Goal: Task Accomplishment & Management: Use online tool/utility

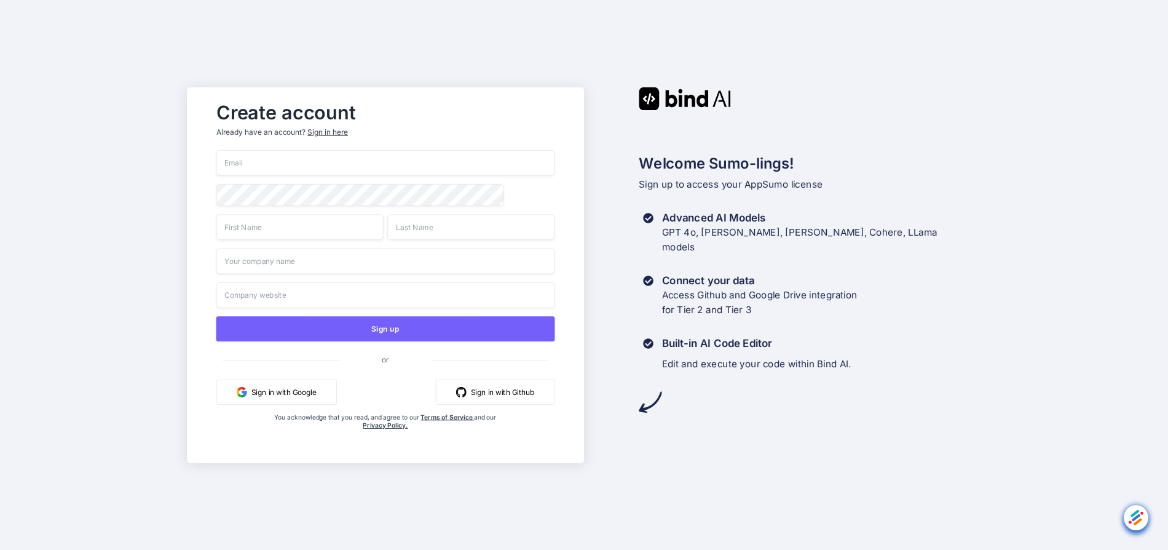
click at [271, 161] on input "email" at bounding box center [385, 163] width 339 height 26
drag, startPoint x: 311, startPoint y: 160, endPoint x: 95, endPoint y: 160, distance: 215.8
click at [216, 160] on input "[EMAIL_ADDRESS][DOMAIN_NAME]" at bounding box center [385, 163] width 339 height 26
type input "[EMAIL_ADDRESS][DOMAIN_NAME]"
click at [340, 236] on input "text" at bounding box center [299, 227] width 167 height 26
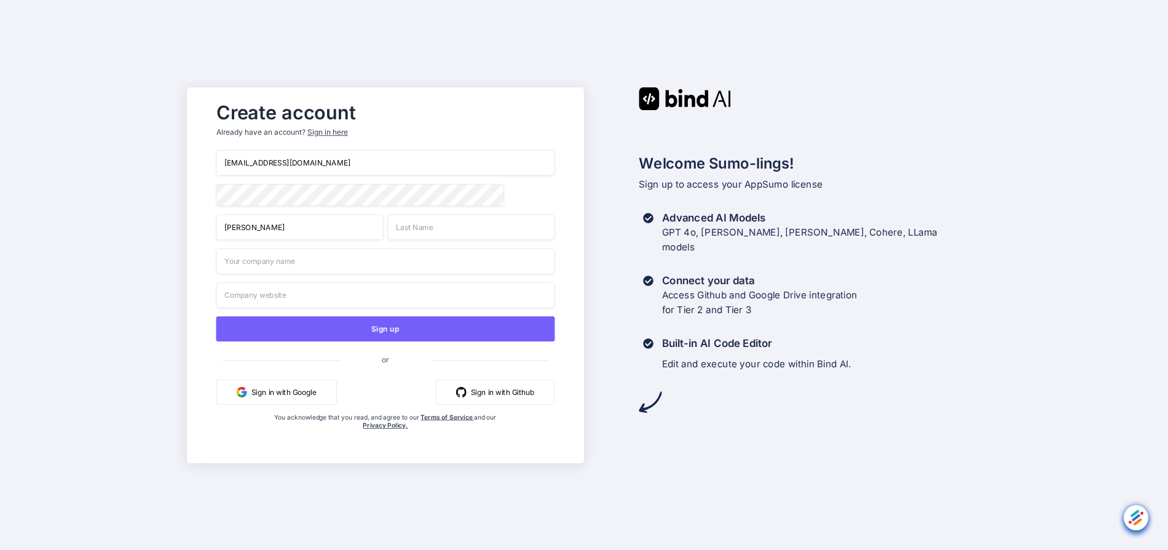
type input "[PERSON_NAME]"
click at [469, 225] on input "text" at bounding box center [470, 227] width 167 height 26
type input "[PERSON_NAME]"
click at [391, 274] on input "text" at bounding box center [385, 261] width 339 height 26
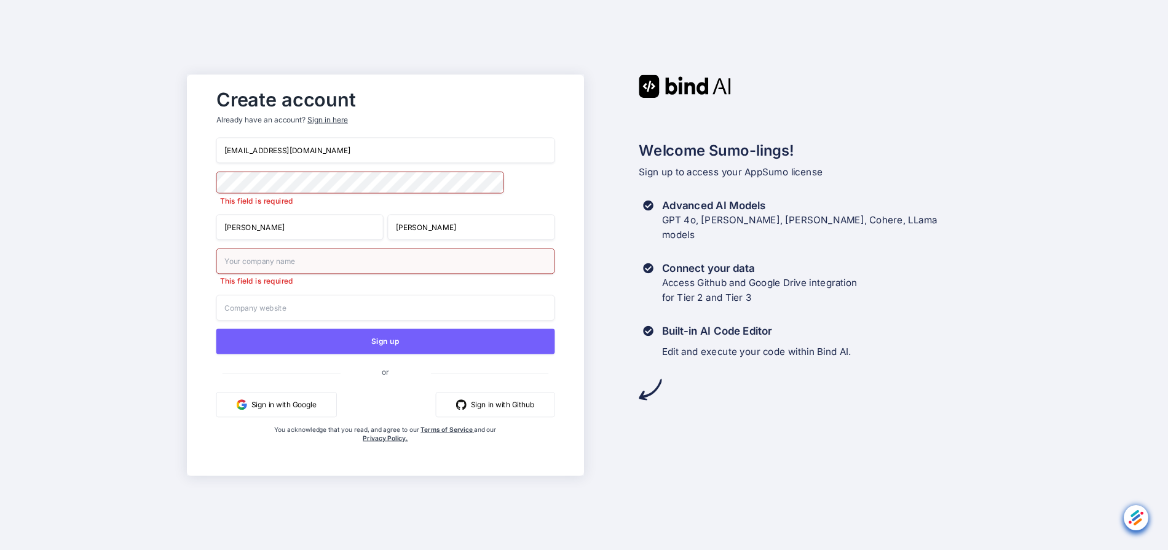
click at [277, 261] on input "text" at bounding box center [385, 261] width 339 height 26
type input "punkt"
click at [274, 304] on input "text" at bounding box center [385, 308] width 339 height 26
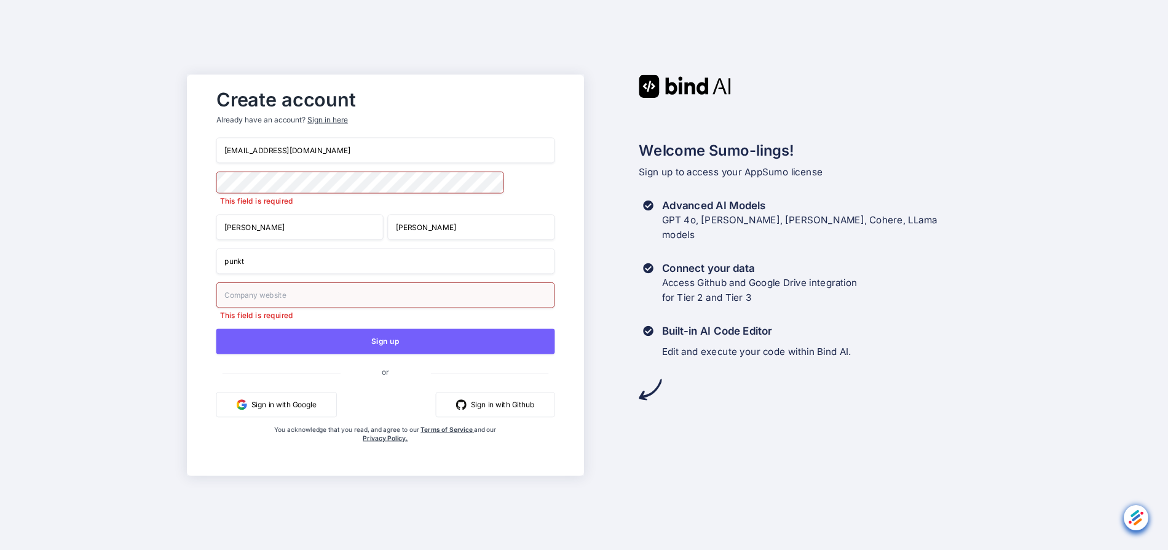
click at [374, 296] on input "text" at bounding box center [385, 295] width 339 height 26
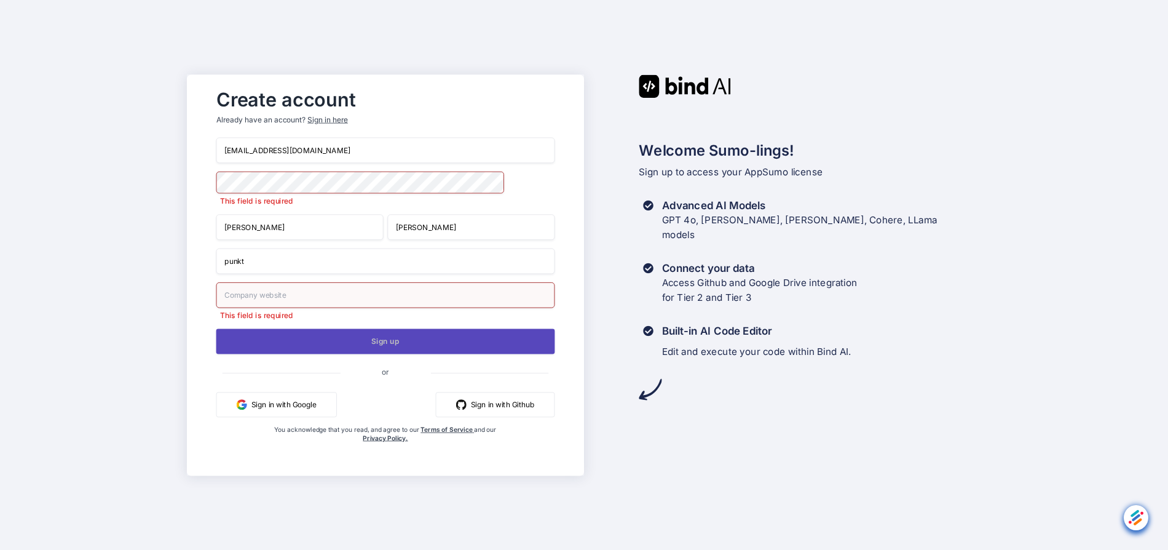
click at [360, 350] on div "[EMAIL_ADDRESS][DOMAIN_NAME] This field is required [PERSON_NAME] punkt This fi…" at bounding box center [385, 302] width 339 height 330
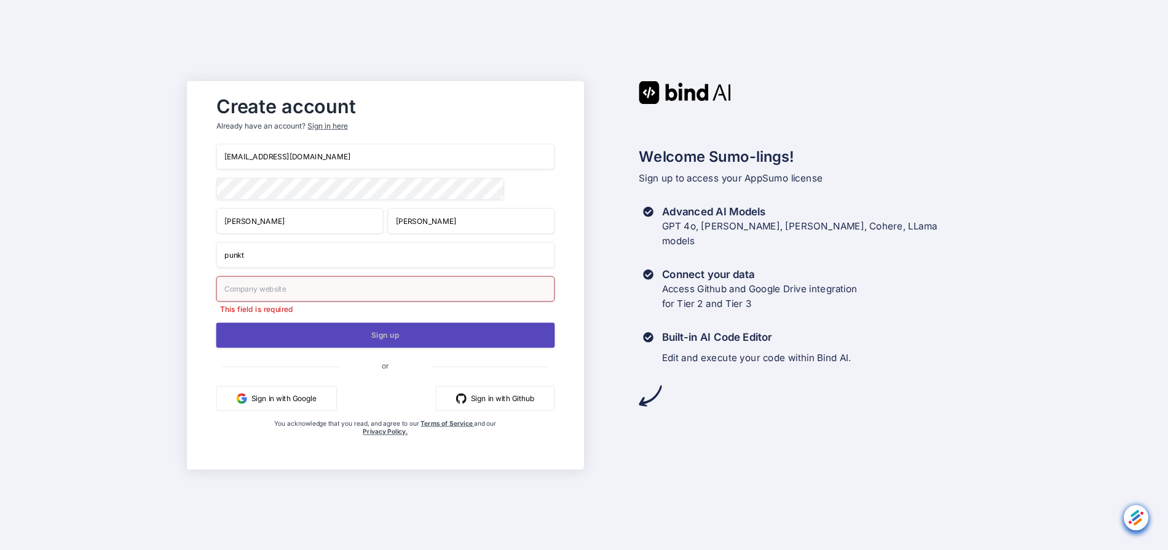
click at [366, 345] on button "Sign up" at bounding box center [385, 334] width 339 height 25
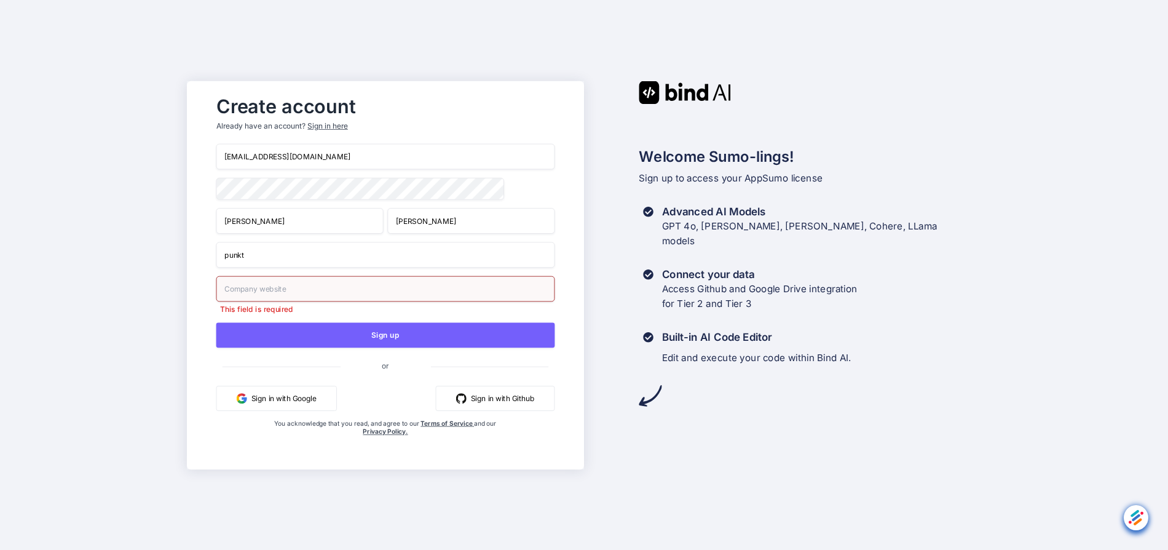
click at [308, 295] on input "text" at bounding box center [385, 288] width 339 height 26
paste input "[URL][DOMAIN_NAME]"
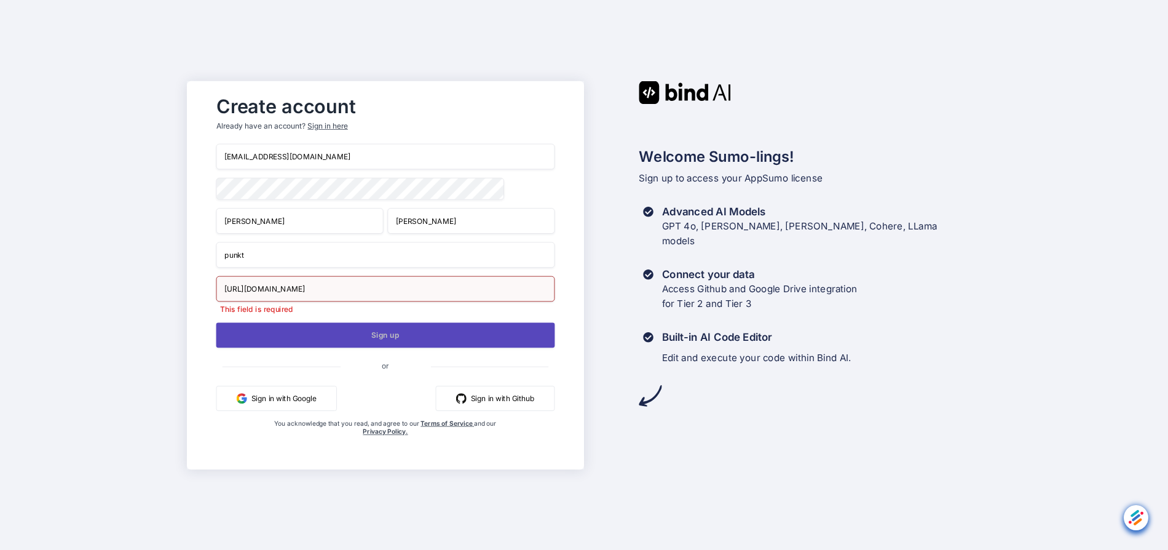
type input "[URL][DOMAIN_NAME]"
click at [366, 336] on button "Sign up" at bounding box center [385, 334] width 339 height 25
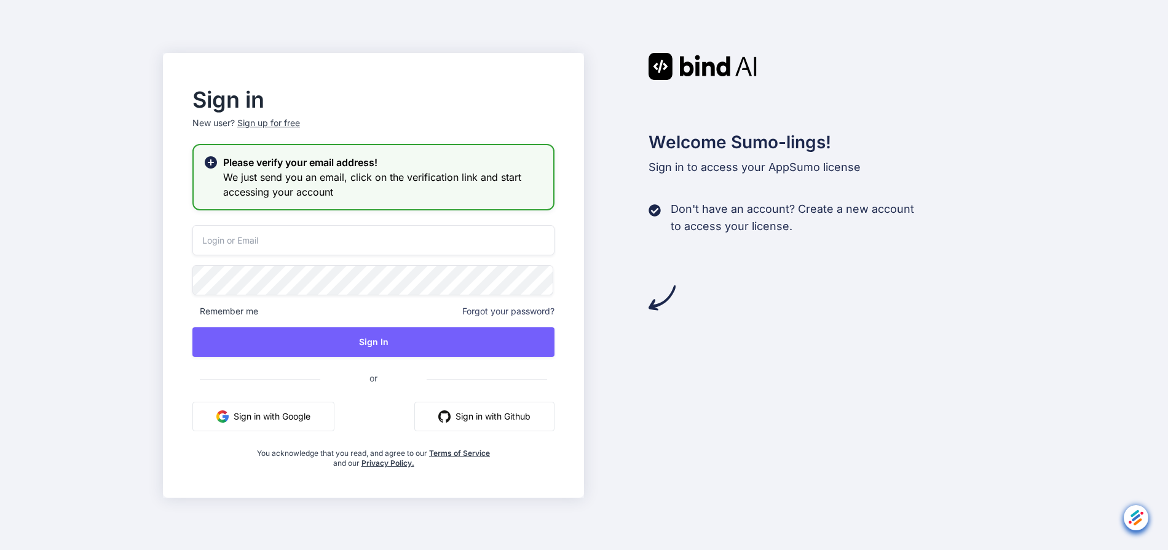
drag, startPoint x: 756, startPoint y: 69, endPoint x: 690, endPoint y: 79, distance: 66.4
click at [690, 79] on div "Welcome Sumo-lings! Sign in to access your AppSumo license Don't have an accoun…" at bounding box center [794, 182] width 421 height 258
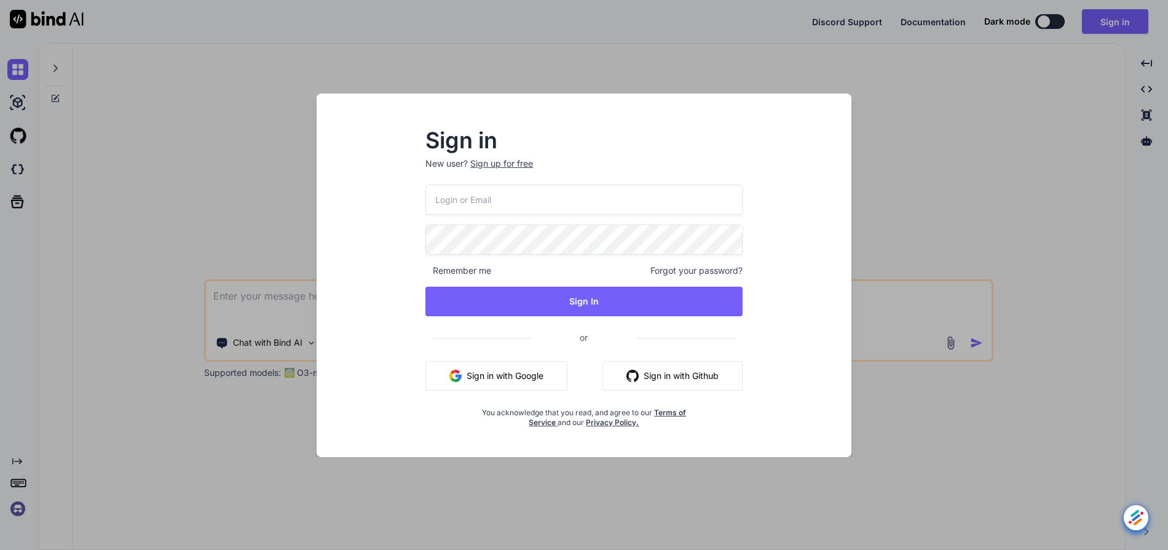
type textarea "x"
click at [472, 200] on input "email" at bounding box center [583, 199] width 317 height 30
paste input "[EMAIL_ADDRESS][DOMAIN_NAME]"
type input "[EMAIL_ADDRESS][DOMAIN_NAME]"
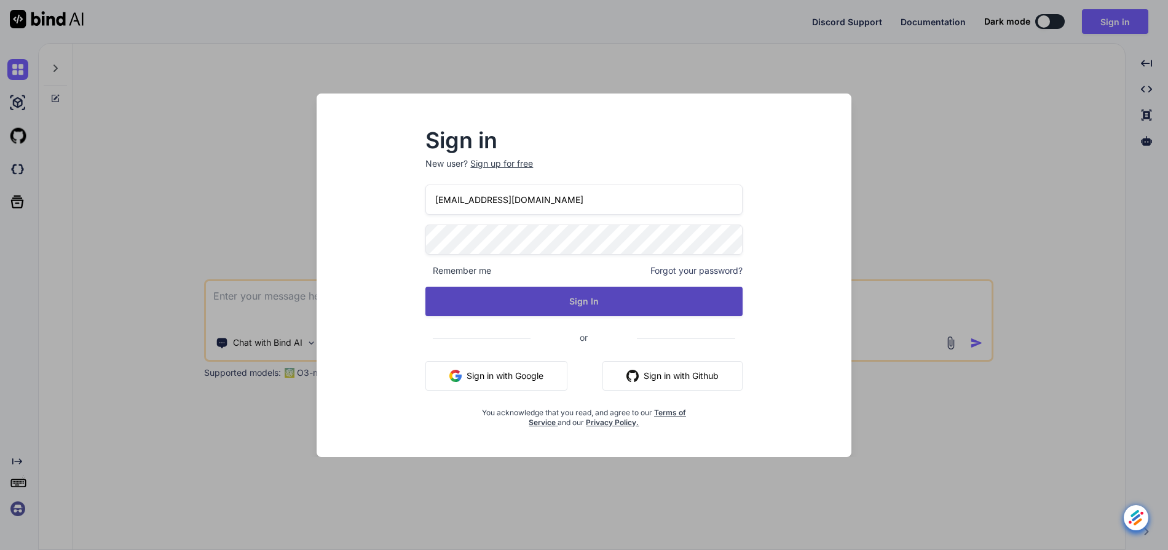
click at [474, 296] on button "Sign In" at bounding box center [583, 302] width 317 height 30
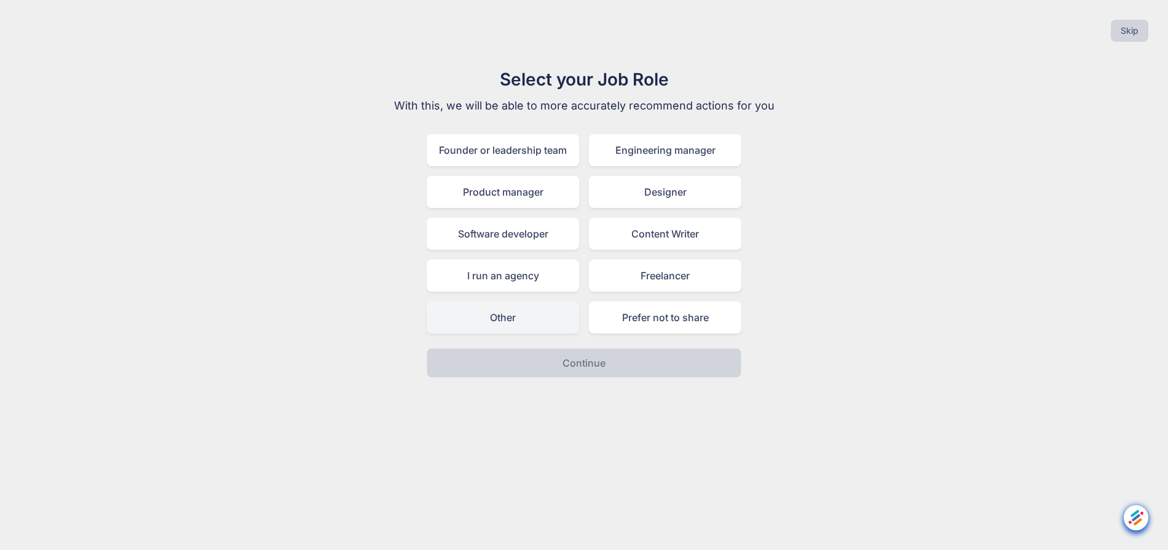
click at [533, 327] on div "Other" at bounding box center [503, 317] width 152 height 32
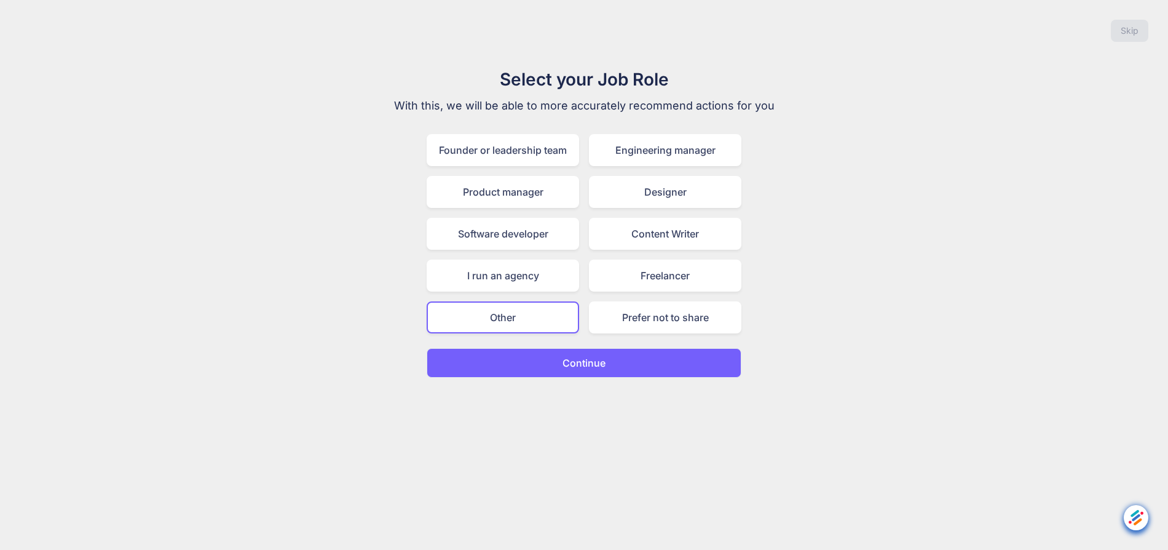
click at [548, 367] on button "Continue" at bounding box center [584, 363] width 315 height 30
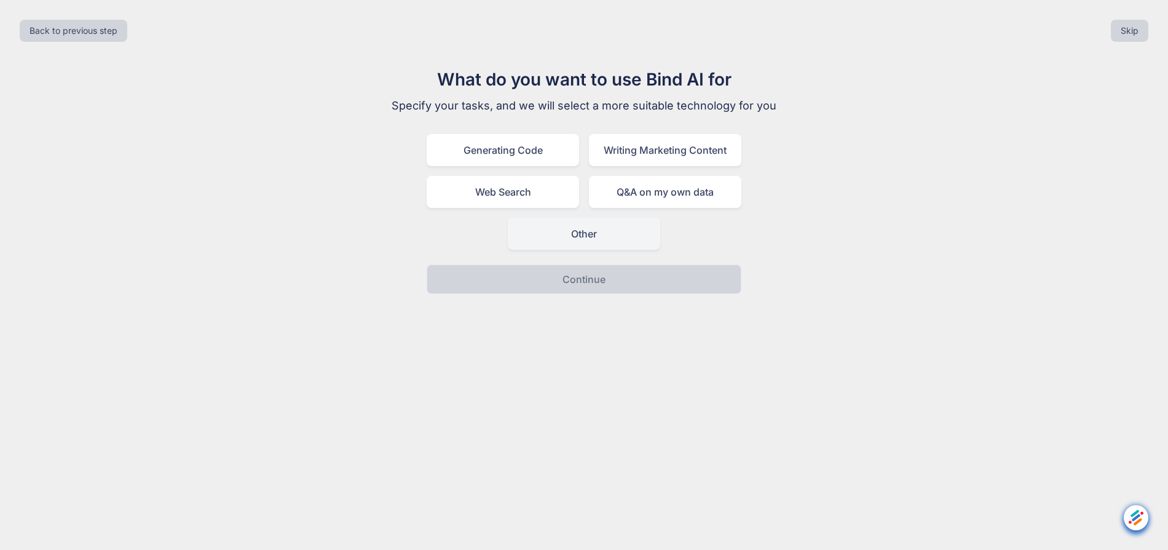
click at [585, 237] on div "Other" at bounding box center [584, 234] width 152 height 32
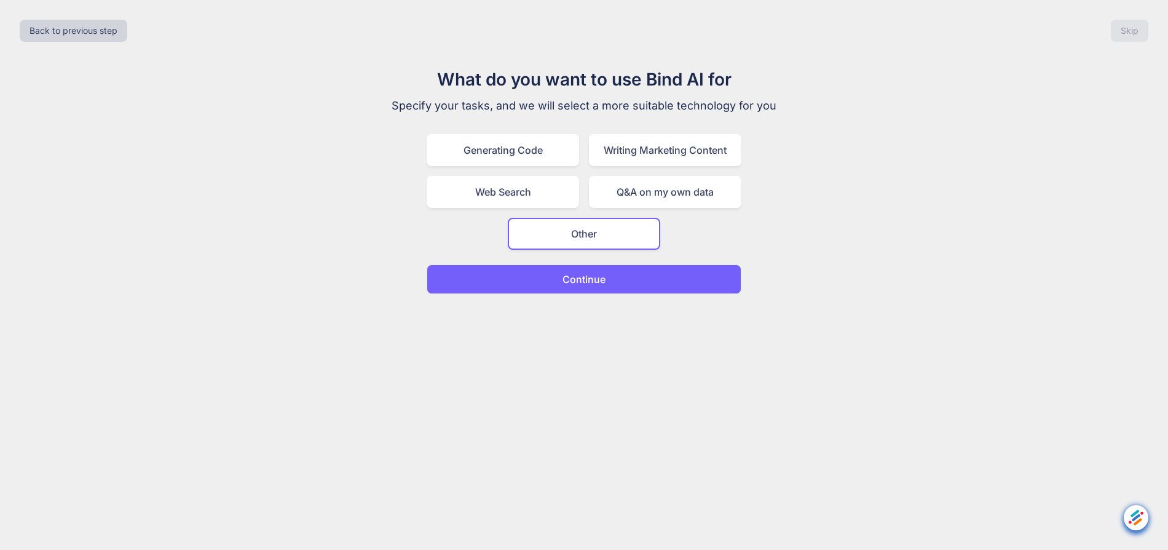
click at [585, 277] on p "Continue" at bounding box center [584, 279] width 43 height 15
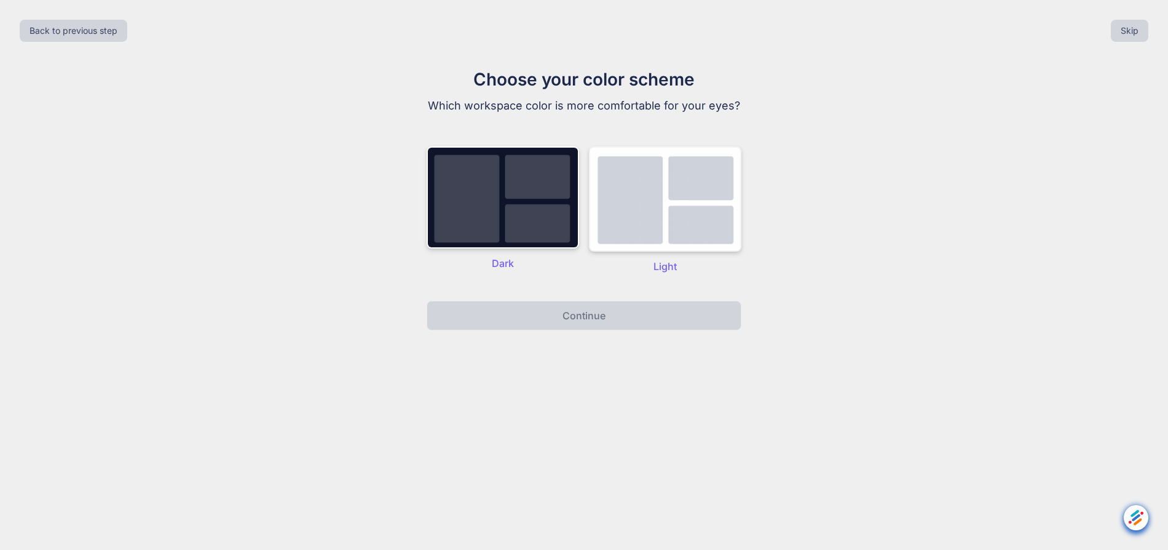
click at [656, 223] on img at bounding box center [665, 198] width 152 height 105
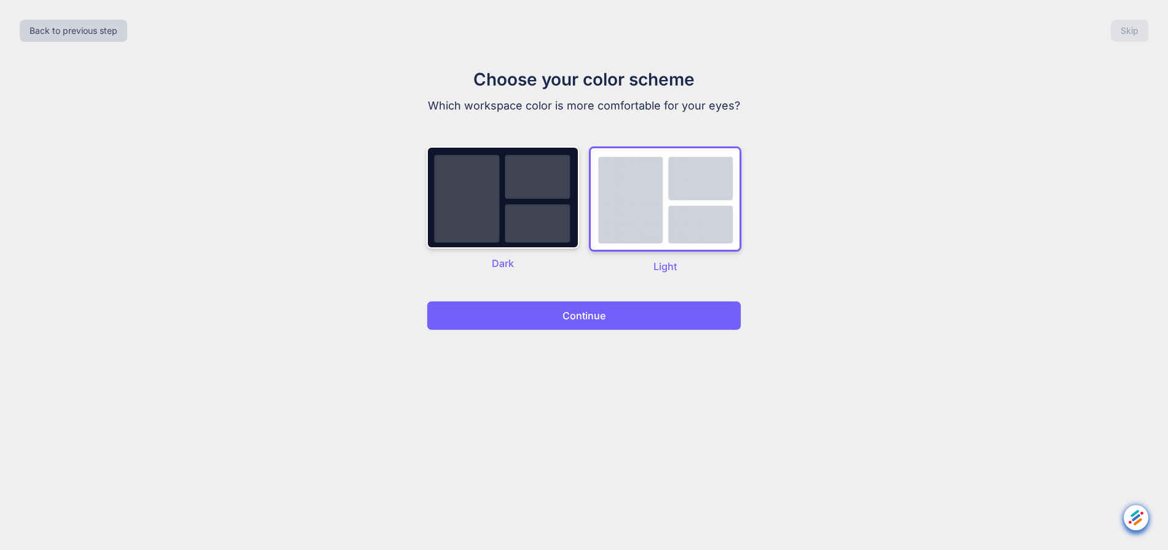
click at [596, 322] on p "Continue" at bounding box center [584, 315] width 43 height 15
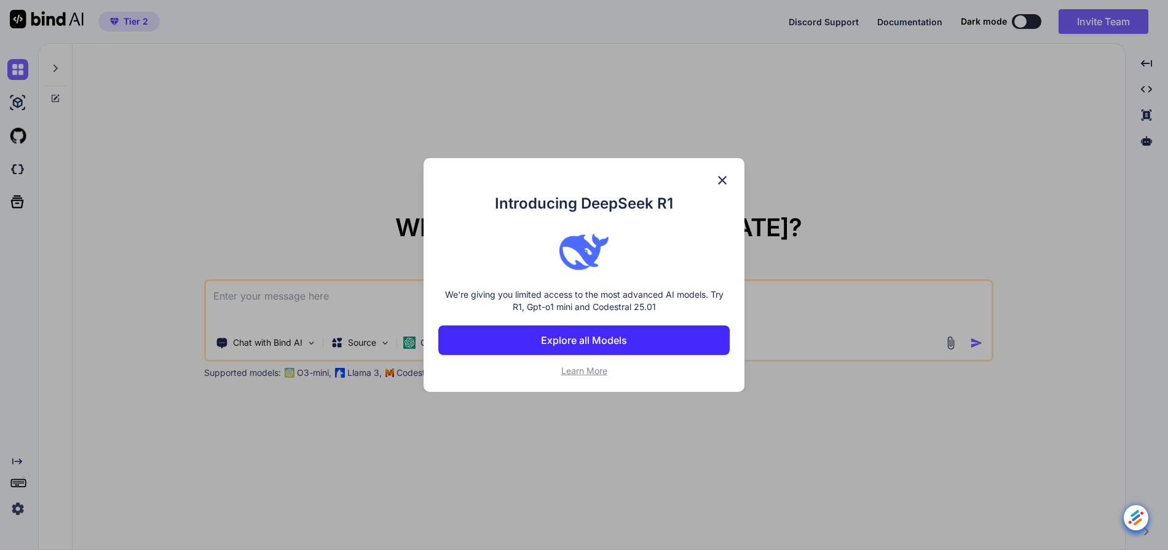
click at [587, 345] on p "Explore all Models" at bounding box center [584, 340] width 86 height 15
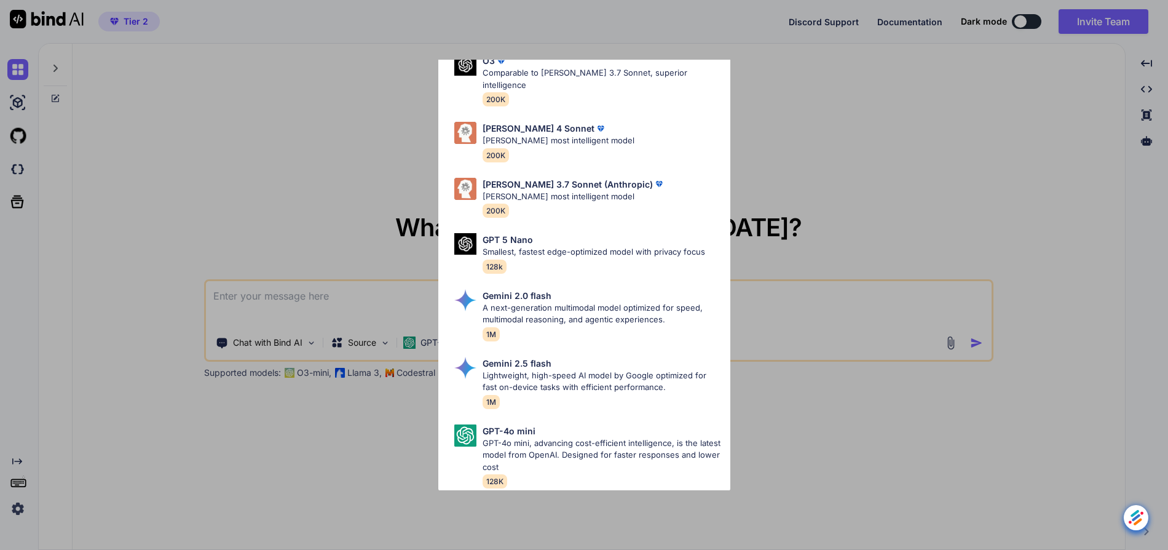
scroll to position [619, 0]
click at [965, 222] on div "All GPT 5 Mini Smaller, fast variant balancing speed and capability for light t…" at bounding box center [584, 275] width 1168 height 550
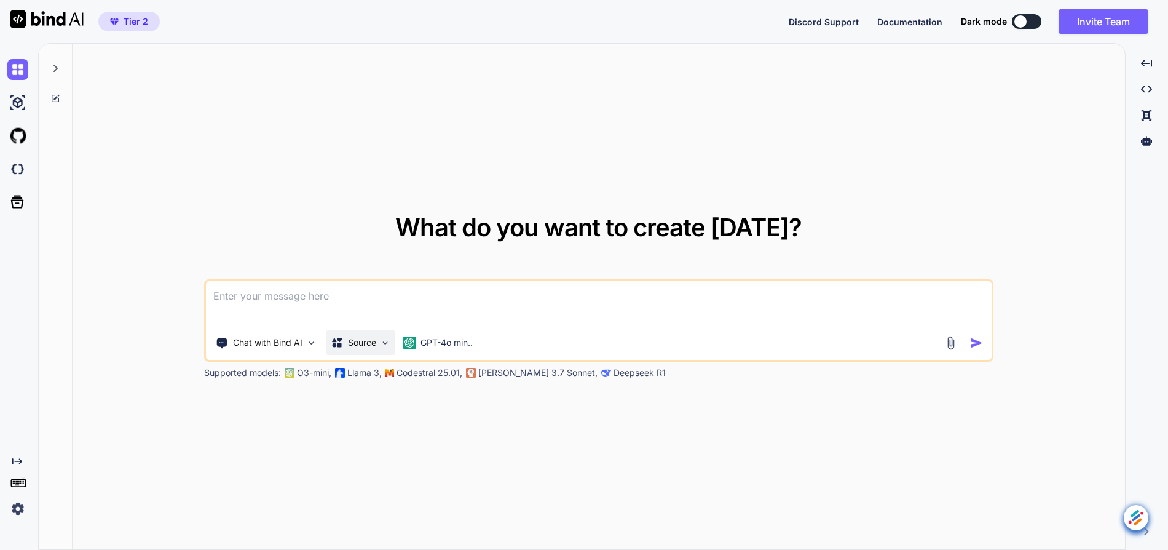
click at [362, 342] on p "Source" at bounding box center [362, 342] width 28 height 12
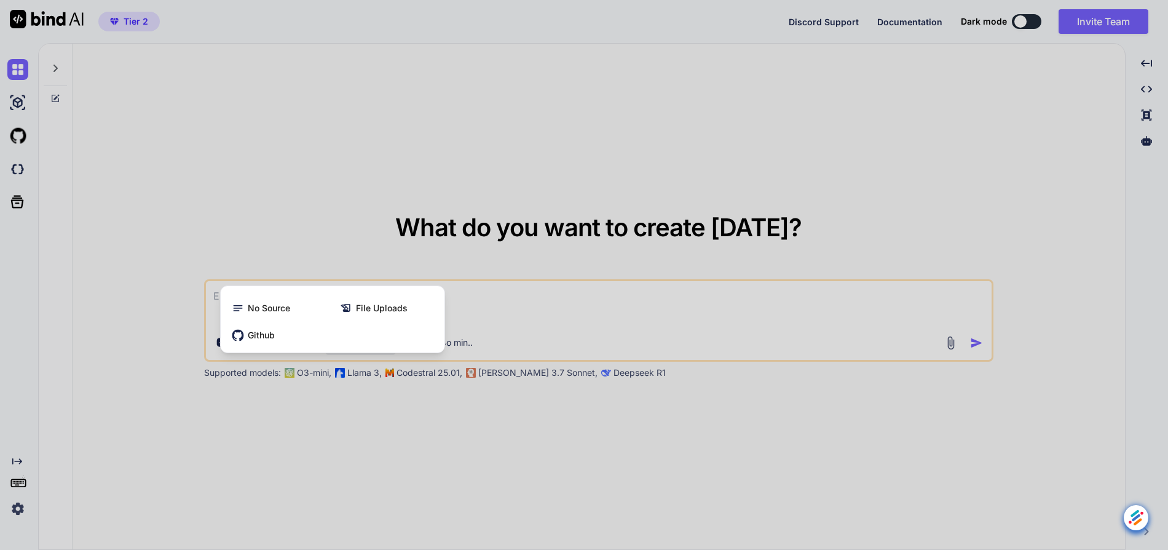
click at [380, 197] on div at bounding box center [584, 275] width 1168 height 550
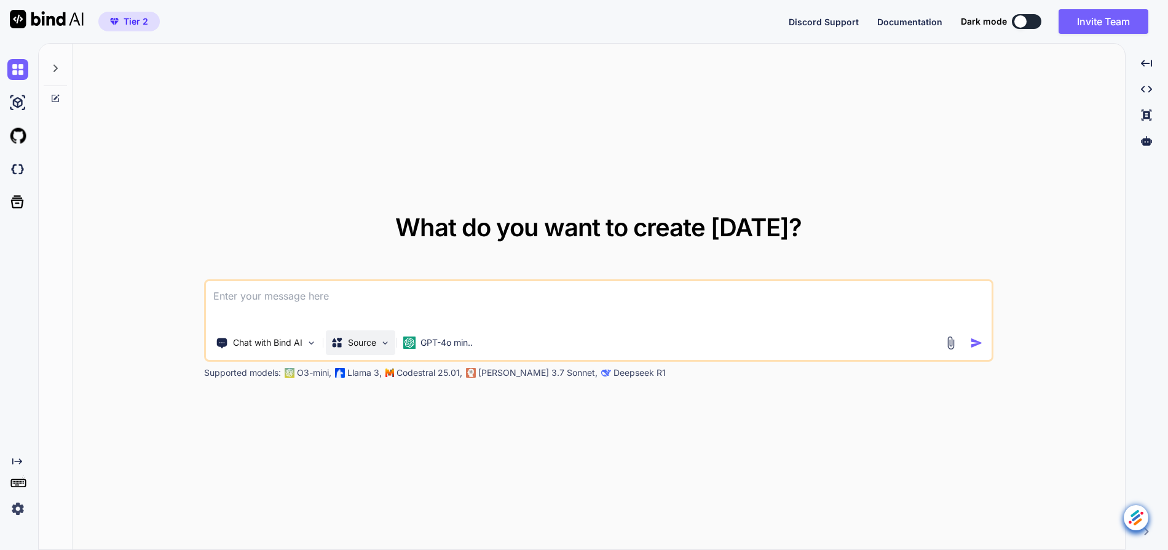
click at [379, 341] on div "Source" at bounding box center [360, 342] width 69 height 25
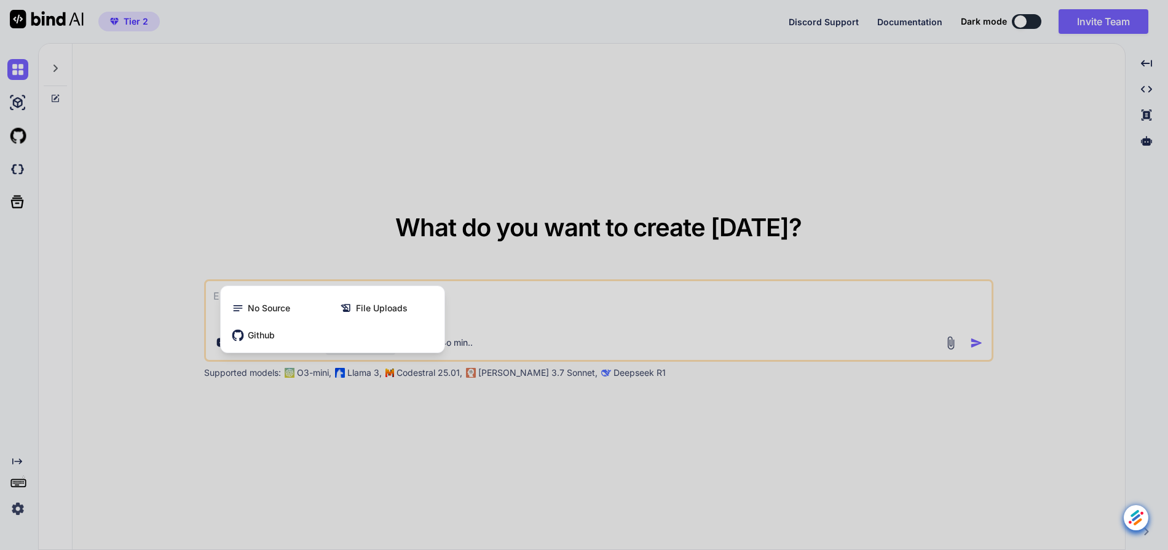
click at [342, 204] on div at bounding box center [584, 275] width 1168 height 550
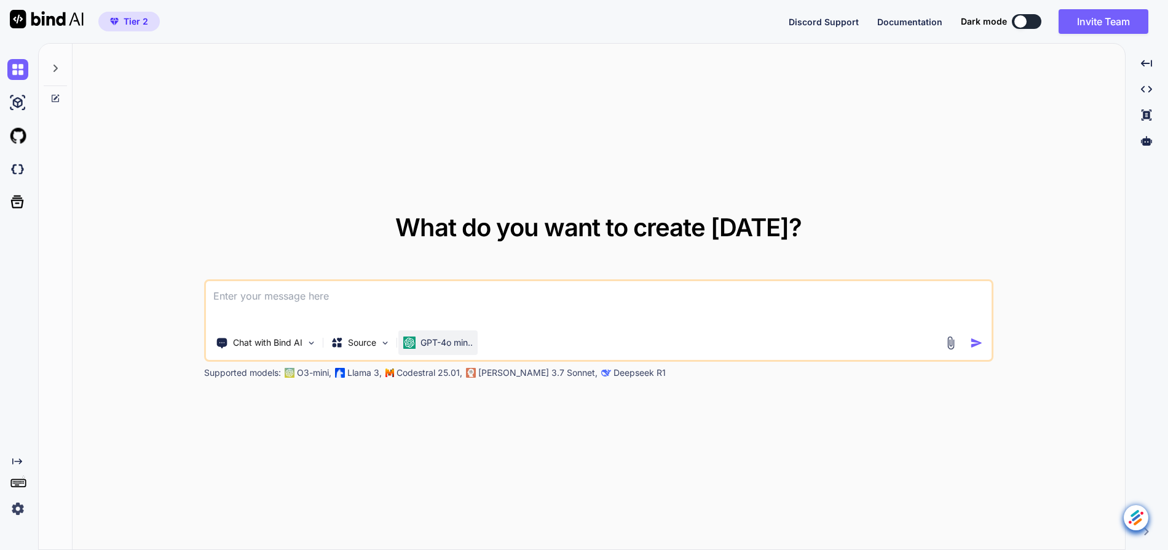
click at [449, 348] on div "GPT-4o min.." at bounding box center [437, 342] width 79 height 25
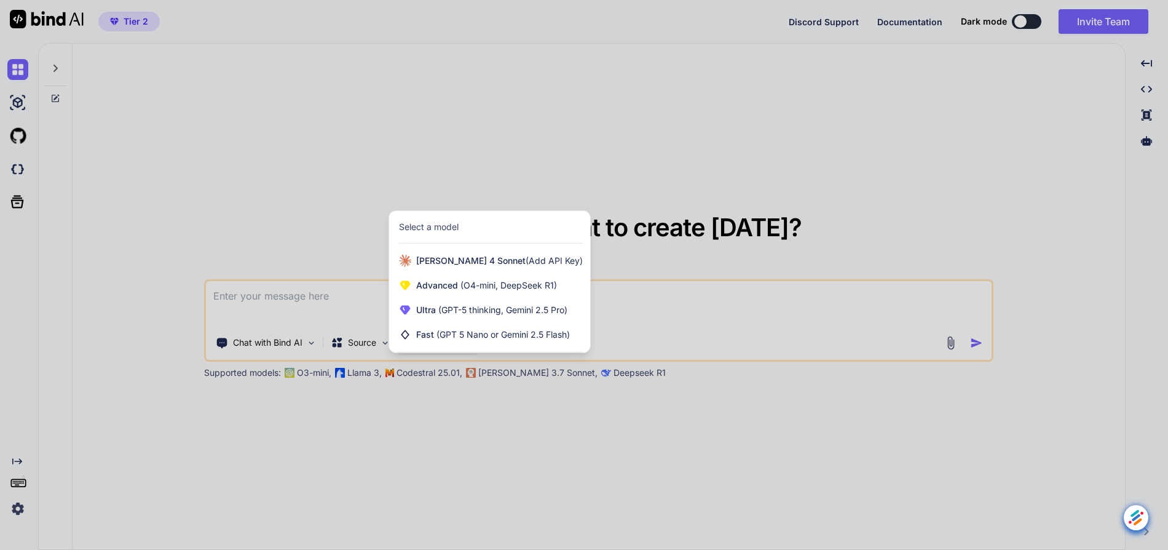
click at [304, 151] on div at bounding box center [584, 275] width 1168 height 550
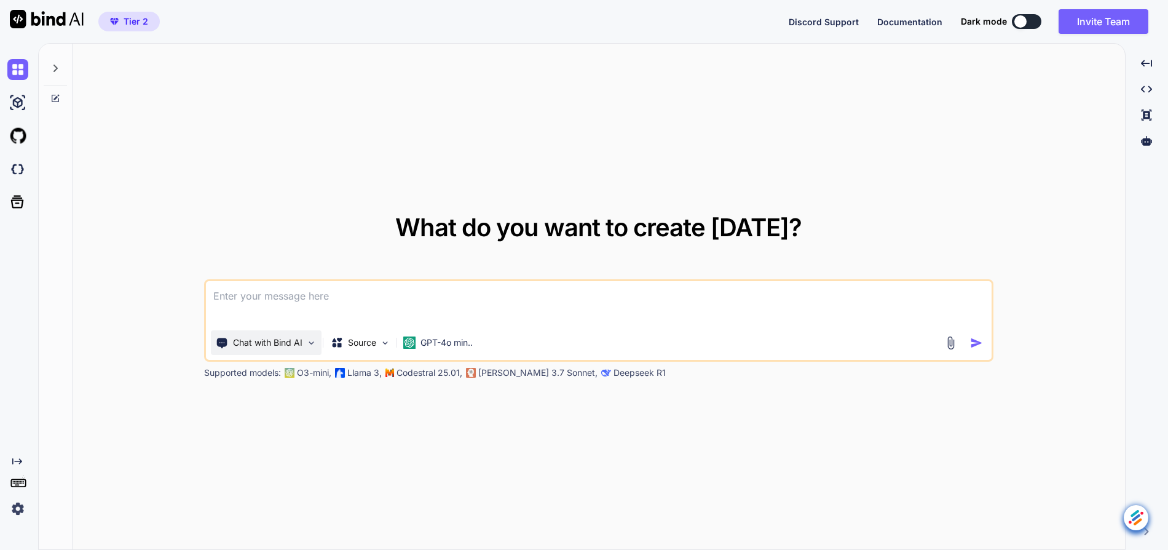
click at [249, 334] on div "Chat with Bind AI" at bounding box center [266, 342] width 111 height 25
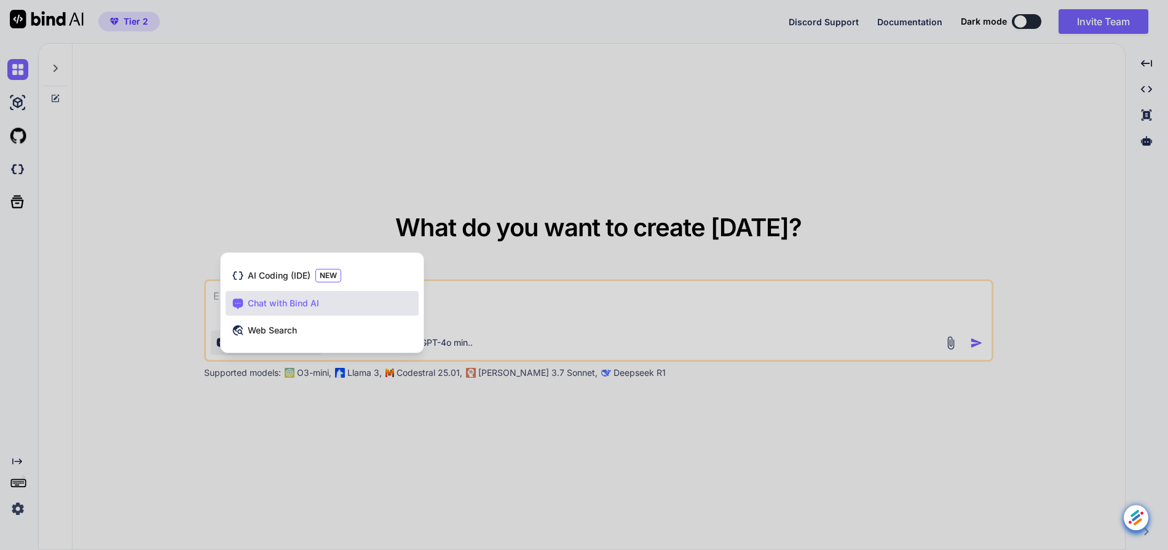
click at [296, 148] on div at bounding box center [584, 275] width 1168 height 550
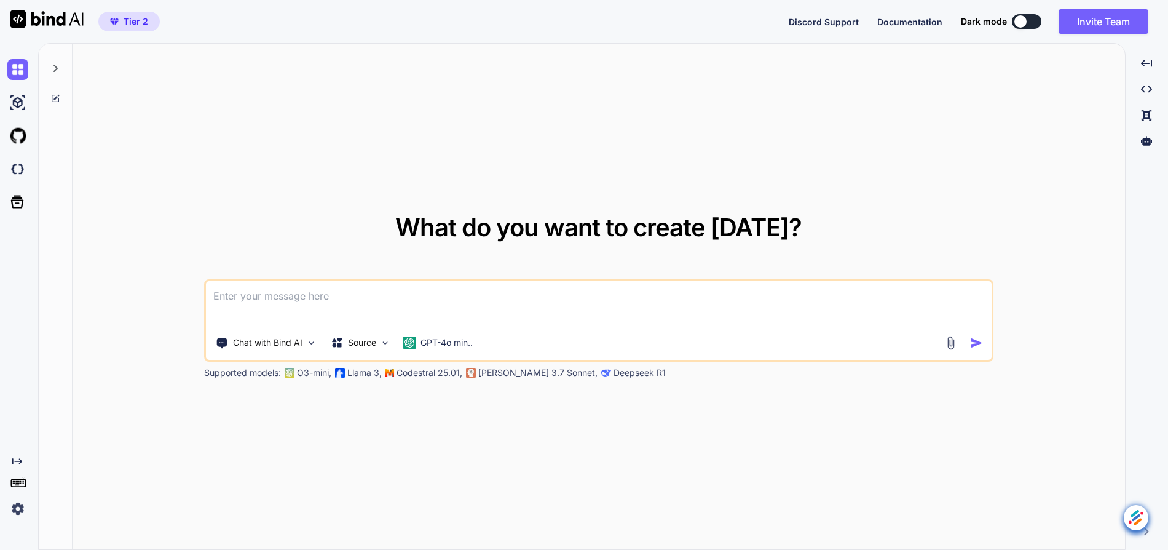
click at [400, 320] on textarea at bounding box center [599, 303] width 786 height 45
type textarea "x"
type textarea "i"
type textarea "x"
type textarea "ic"
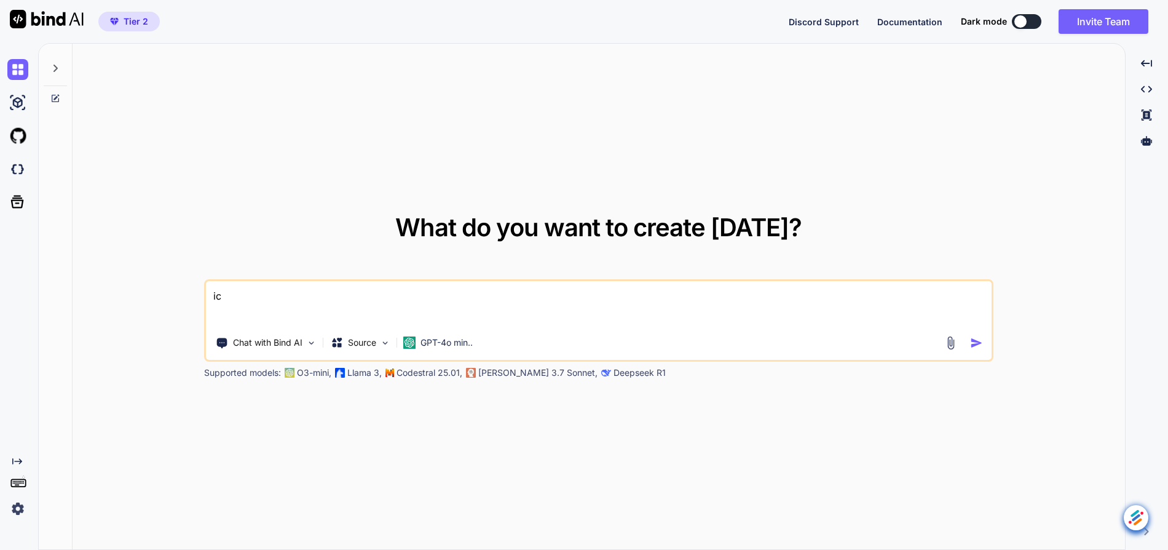
type textarea "x"
type textarea "ich"
type textarea "x"
type textarea "ich"
type textarea "x"
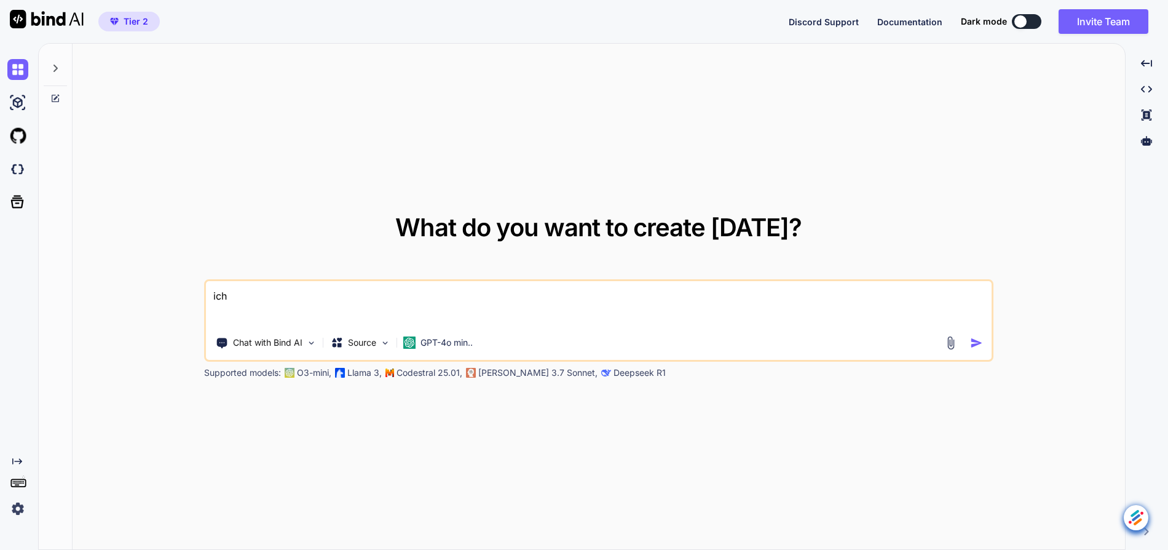
type textarea "ich m"
type textarea "x"
type textarea "ich mö"
type textarea "x"
type textarea "ich möc"
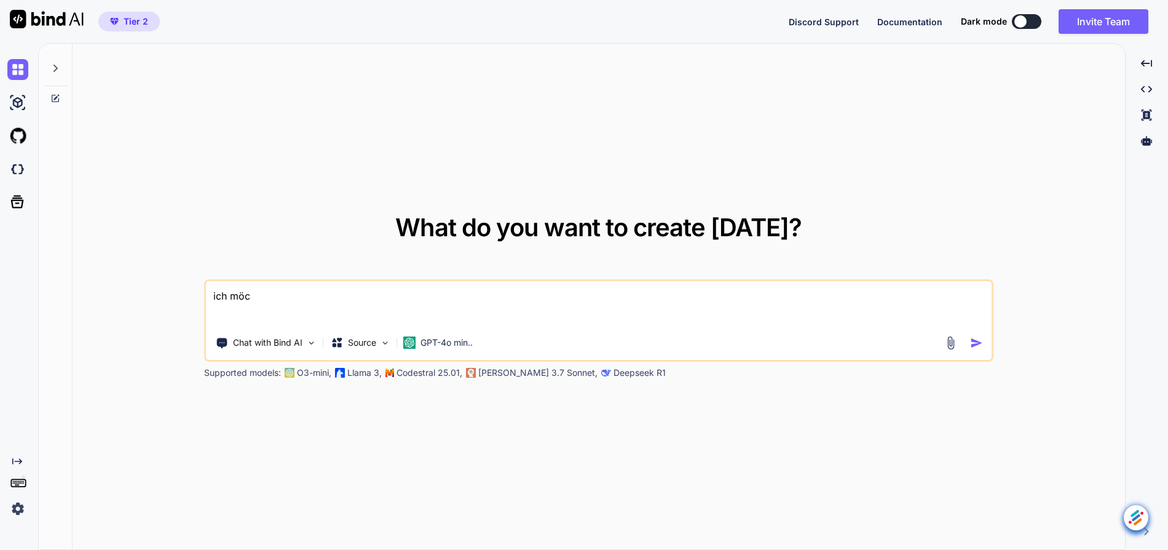
type textarea "x"
type textarea "ich möch"
type textarea "x"
type textarea "ich möcht"
type textarea "x"
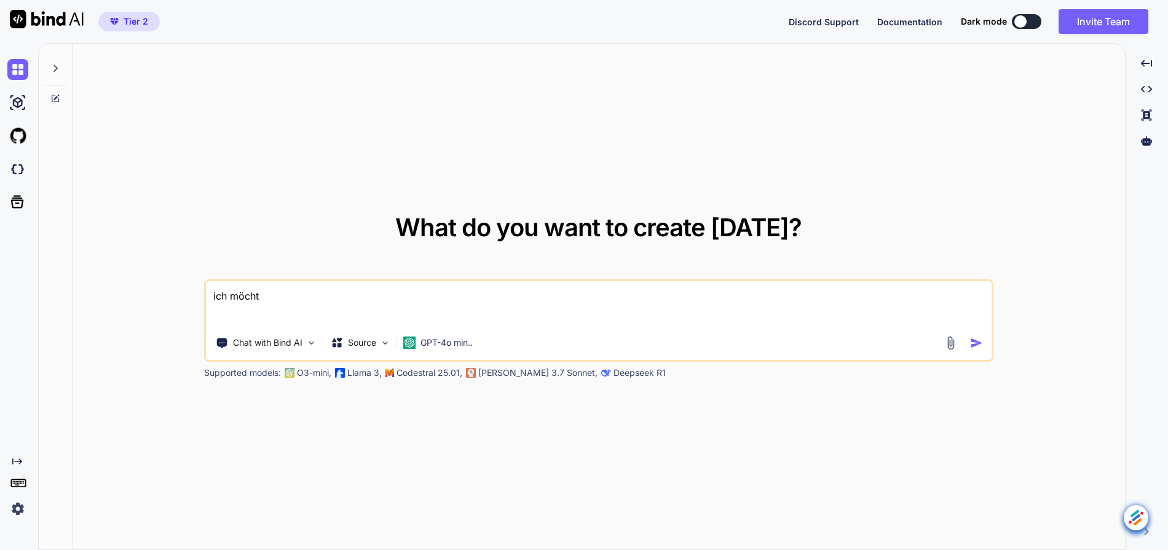
type textarea "ich möchte"
type textarea "x"
type textarea "ich möchte"
type textarea "x"
type textarea "ich möchte e"
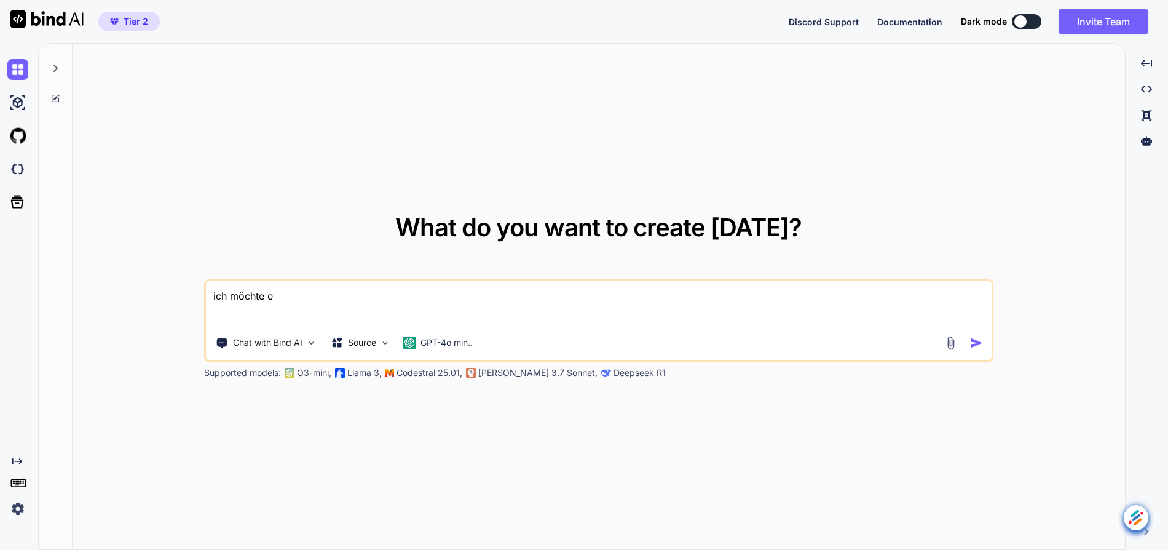
type textarea "x"
type textarea "ich möchte ei"
type textarea "x"
type textarea "ich möchte ein"
type textarea "x"
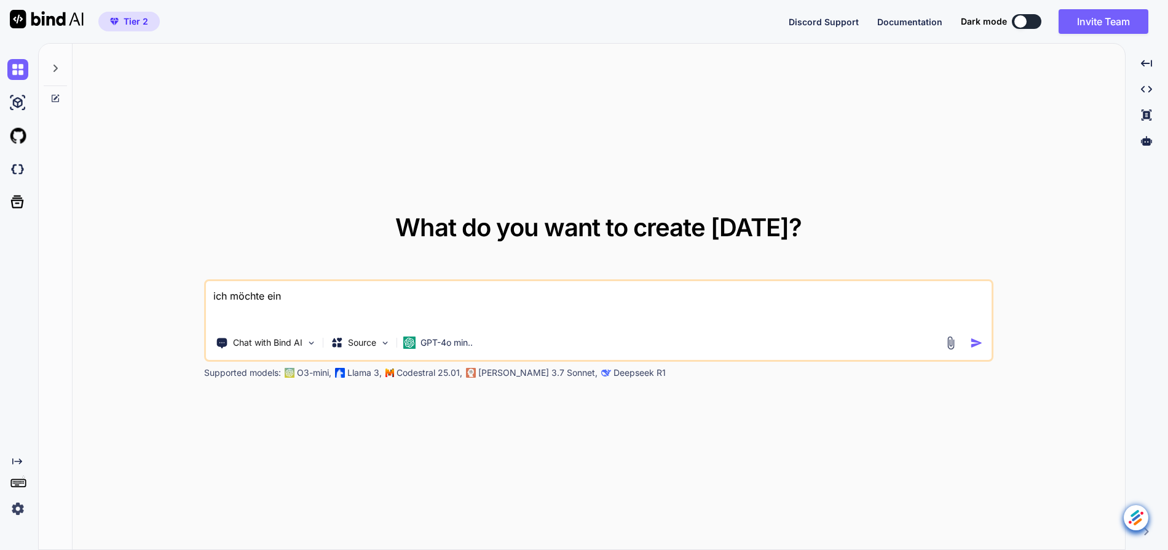
type textarea "ich möchte ein"
type textarea "x"
type textarea "ich möchte ein P"
type textarea "x"
type textarea "ich möchte ein Pr"
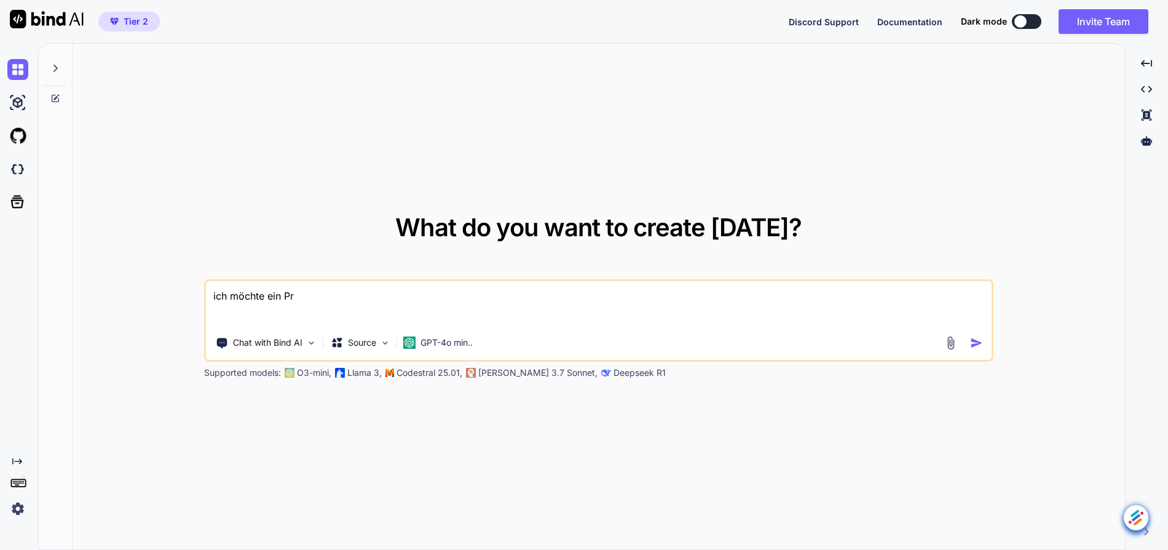
type textarea "x"
type textarea "ich möchte ein Pro"
type textarea "x"
type textarea "ich möchte ein Prog"
type textarea "x"
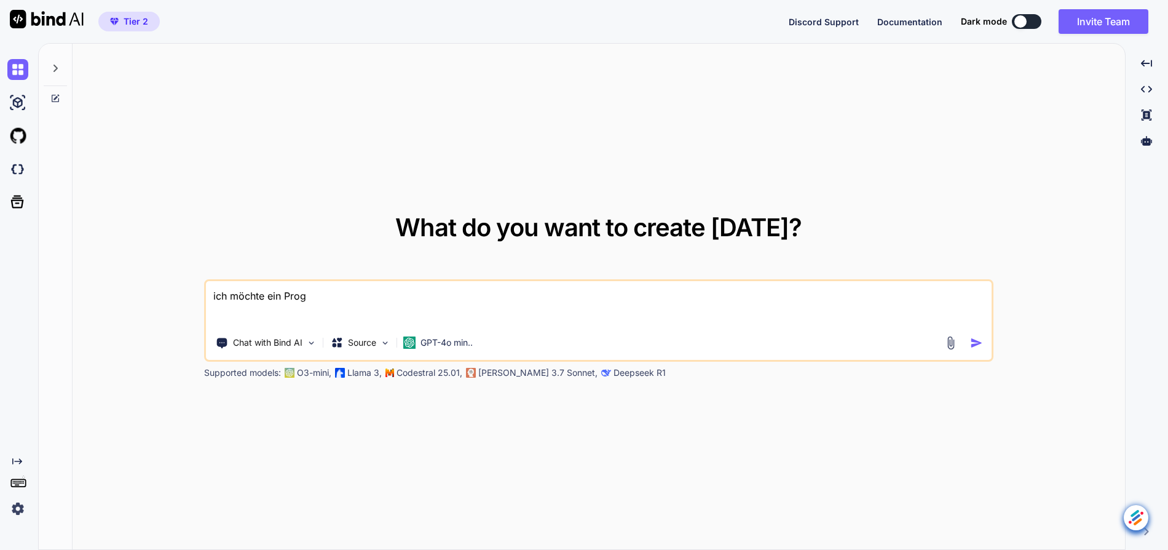
type textarea "ich möchte ein Progr"
type textarea "x"
type textarea "ich möchte ein Progra"
type textarea "x"
type textarea "ich möchte ein Program"
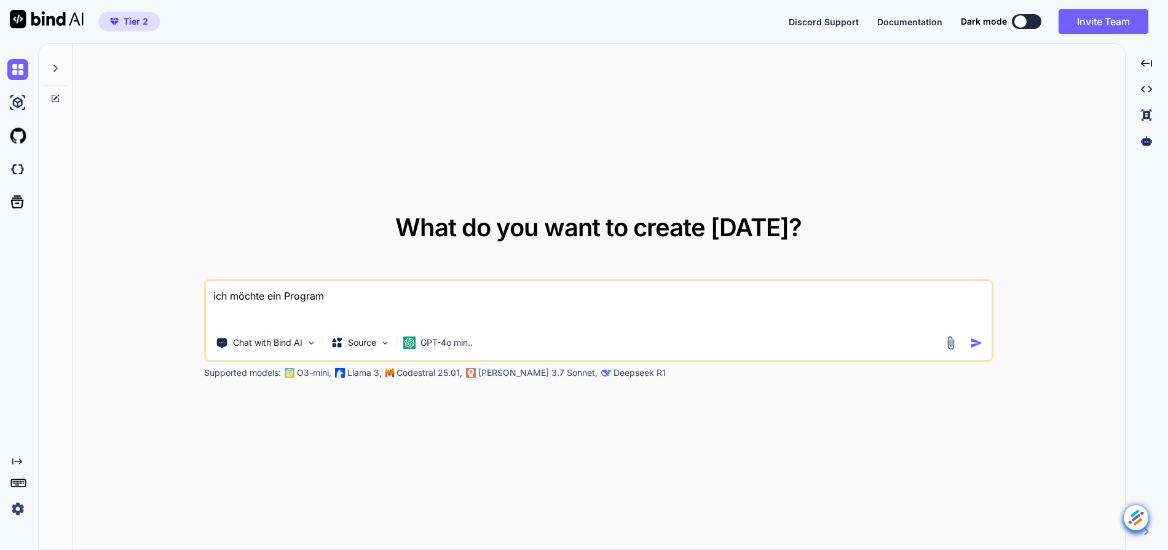
type textarea "x"
type textarea "ich möchte ein Programm"
type textarea "x"
type textarea "ich möchte ein Programm,"
type textarea "x"
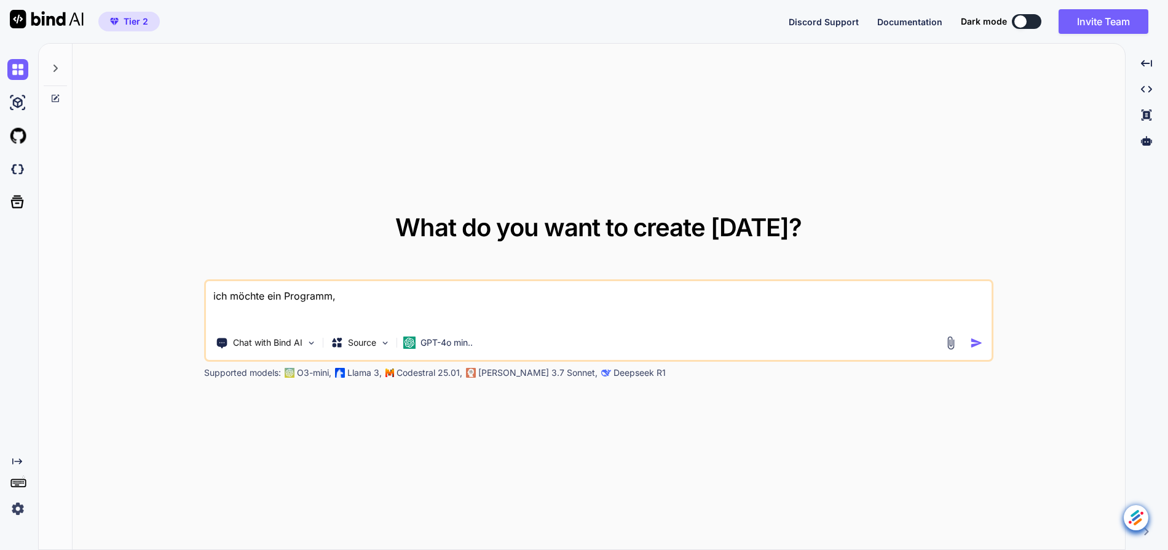
type textarea "ich möchte ein Programm,"
type textarea "x"
type textarea "ich möchte ein Programm, w"
type textarea "x"
type textarea "ich möchte ein Programm, was"
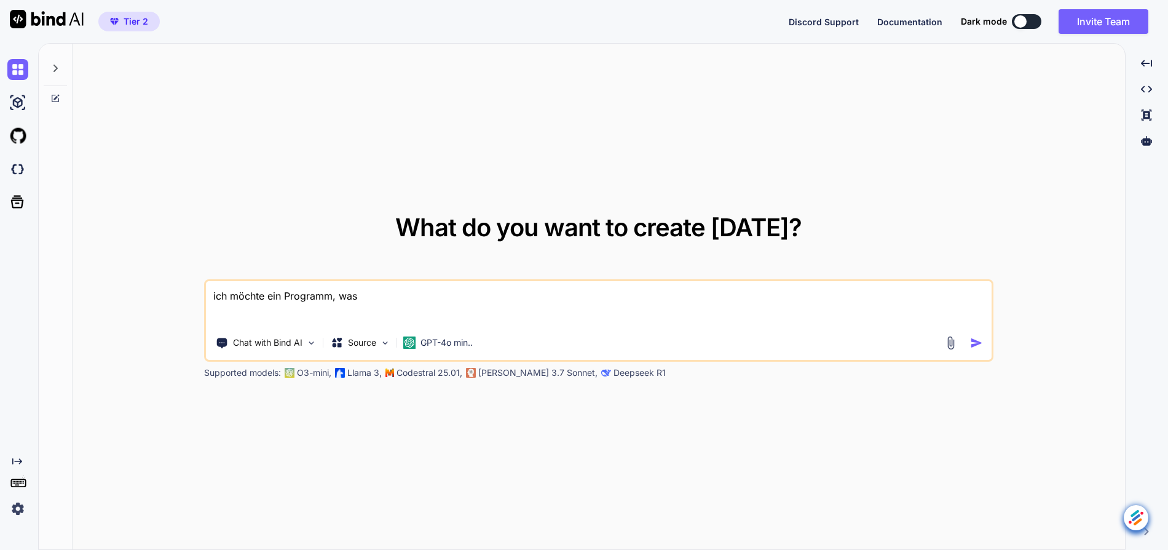
type textarea "x"
type textarea "ich möchte ein Programm, was"
type textarea "x"
type textarea "ich möchte ein Programm, was m"
type textarea "x"
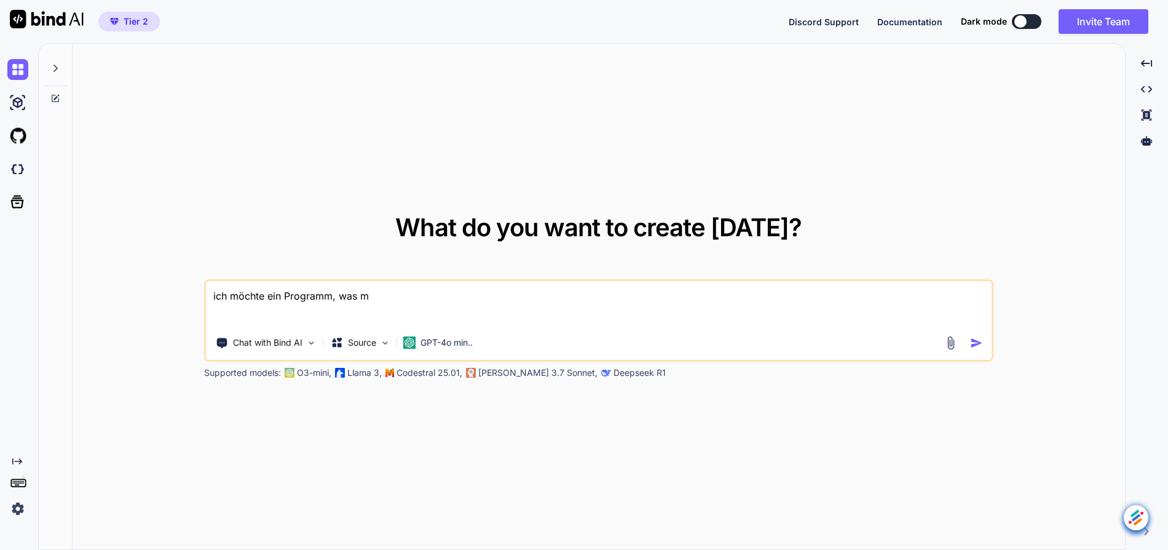
type textarea "ich möchte ein Programm, was mi"
type textarea "x"
type textarea "ich möchte ein Programm, was mir"
type textarea "x"
type textarea "ich möchte ein Programm, was mir"
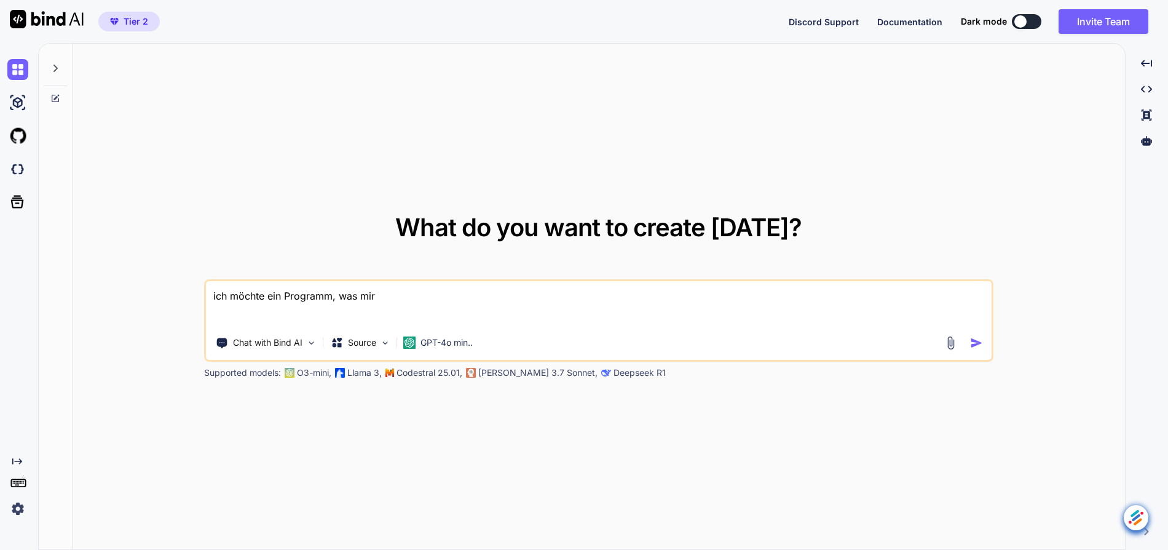
type textarea "x"
type textarea "ich möchte ein Programm, was mir T"
type textarea "x"
type textarea "ich möchte ein Programm, was mir Te"
type textarea "x"
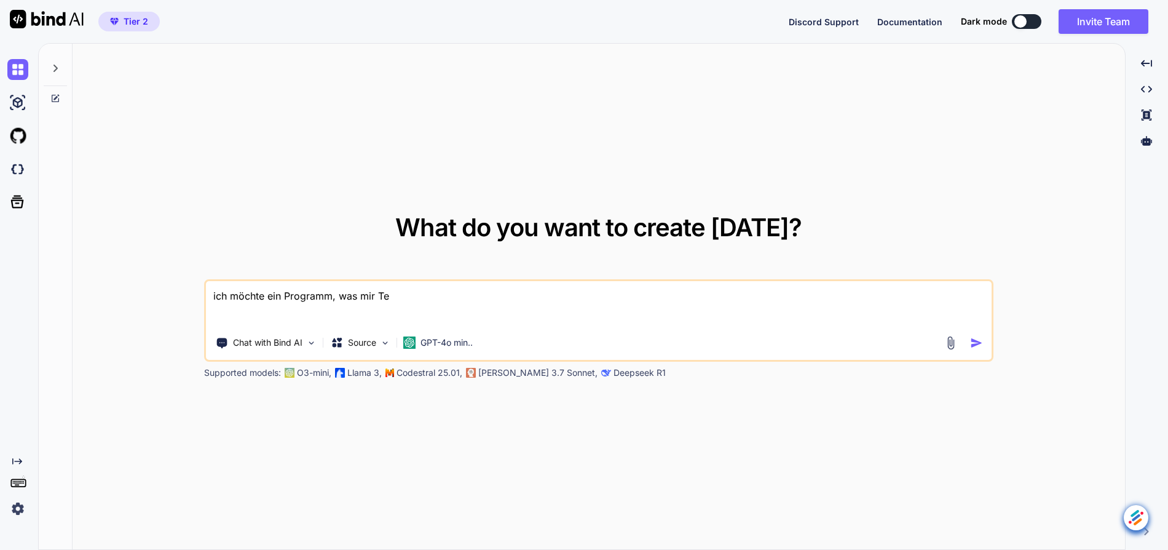
type textarea "ich möchte ein Programm, was mir Tex"
type textarea "x"
type textarea "ich möchte ein Programm, was mir Text"
type textarea "x"
type textarea "ich möchte ein Programm, was mir Texte"
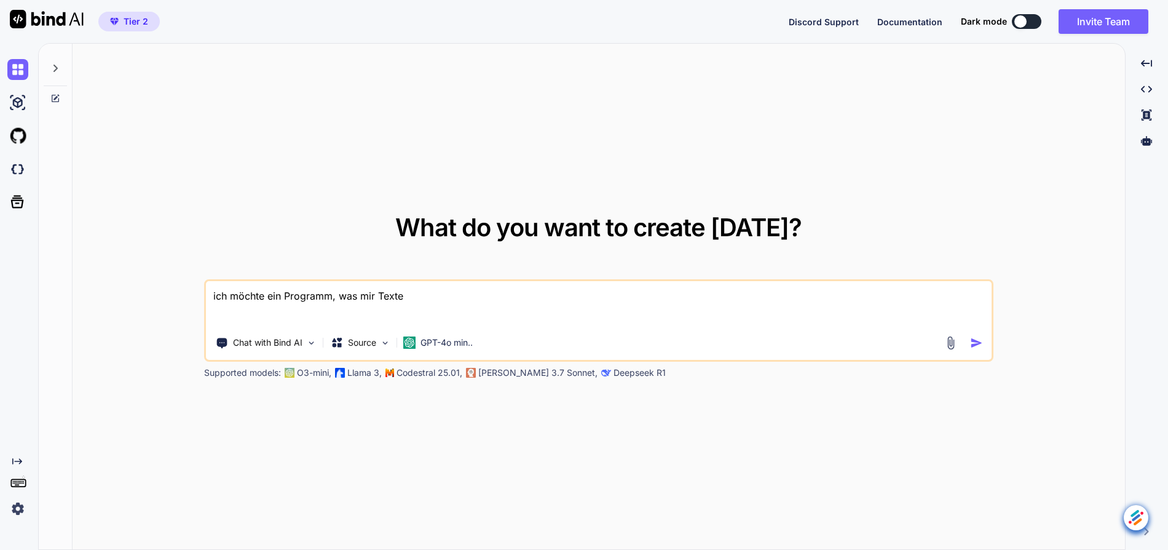
type textarea "x"
type textarea "ich möchte ein Programm, was mir Texte"
type textarea "x"
type textarea "ich möchte ein Programm, was mir Texte i"
type textarea "x"
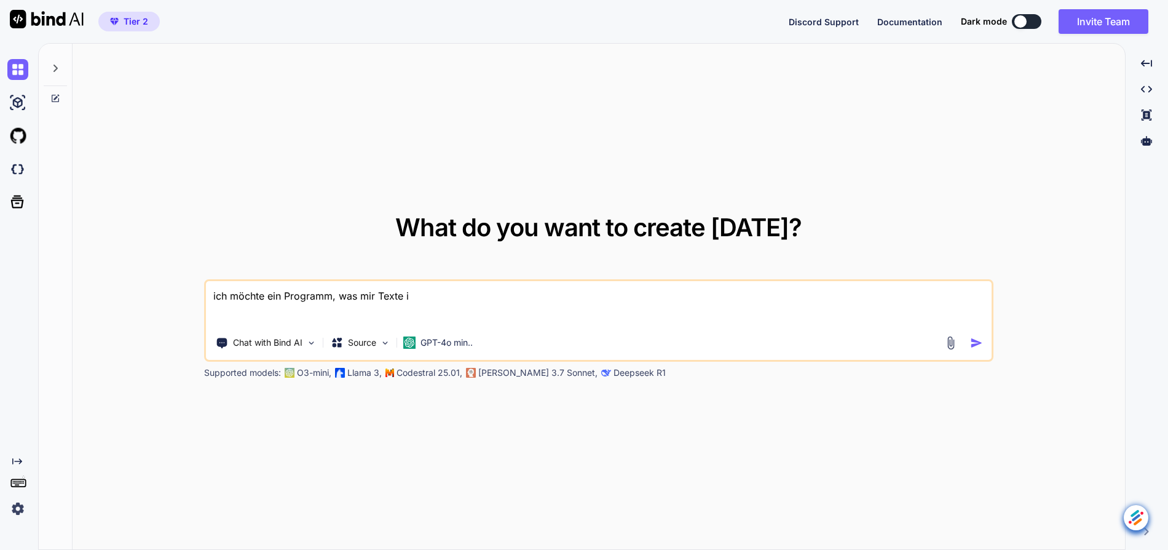
type textarea "ich möchte ein Programm, was mir Texte in"
type textarea "x"
type textarea "ich möchte ein Programm, was mir Texte in"
type textarea "x"
type textarea "ich möchte ein Programm, was mir Texte in W"
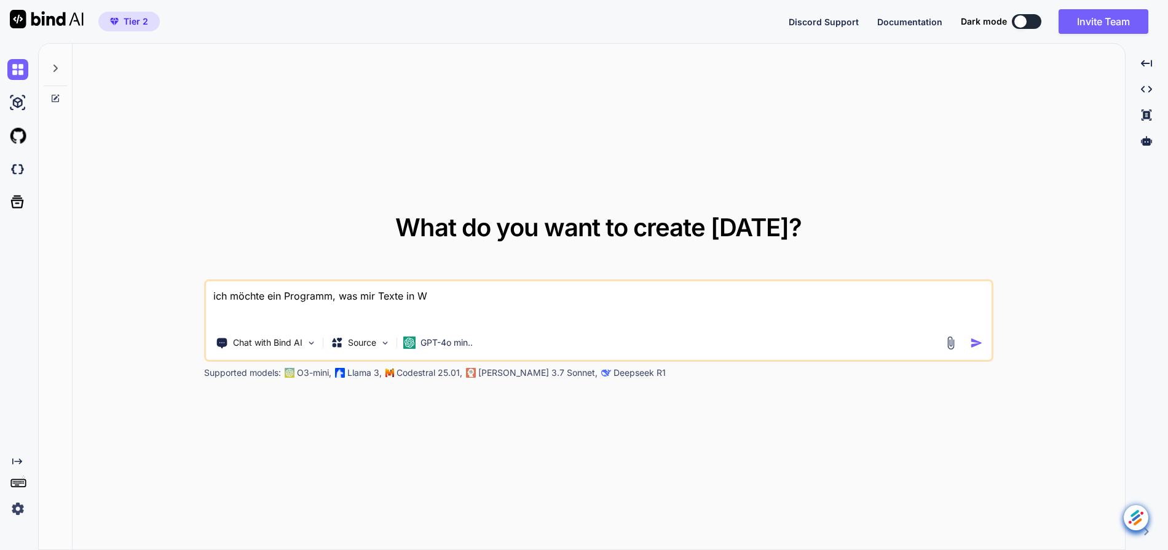
type textarea "x"
type textarea "ich möchte ein Programm, was mir Texte in Wo"
type textarea "x"
type textarea "ich möchte ein Programm, was mir Texte in Wor"
type textarea "x"
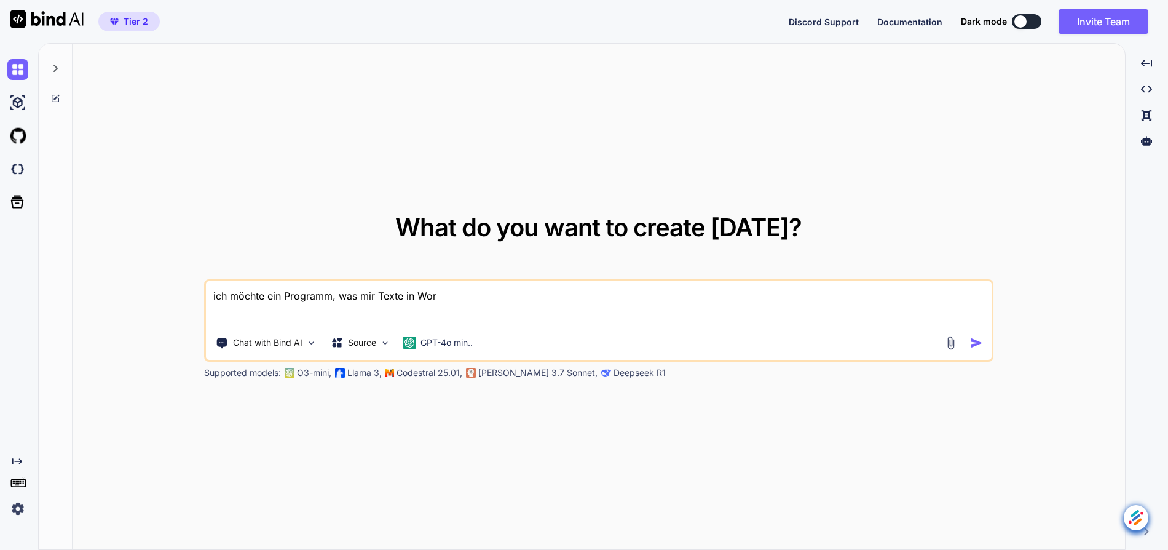
type textarea "ich möchte ein Programm, was mir Texte in Word"
type textarea "x"
type textarea "ich möchte ein Programm, was mir Texte in Wordp"
type textarea "x"
type textarea "ich möchte ein Programm, was mir Texte in Wordpre"
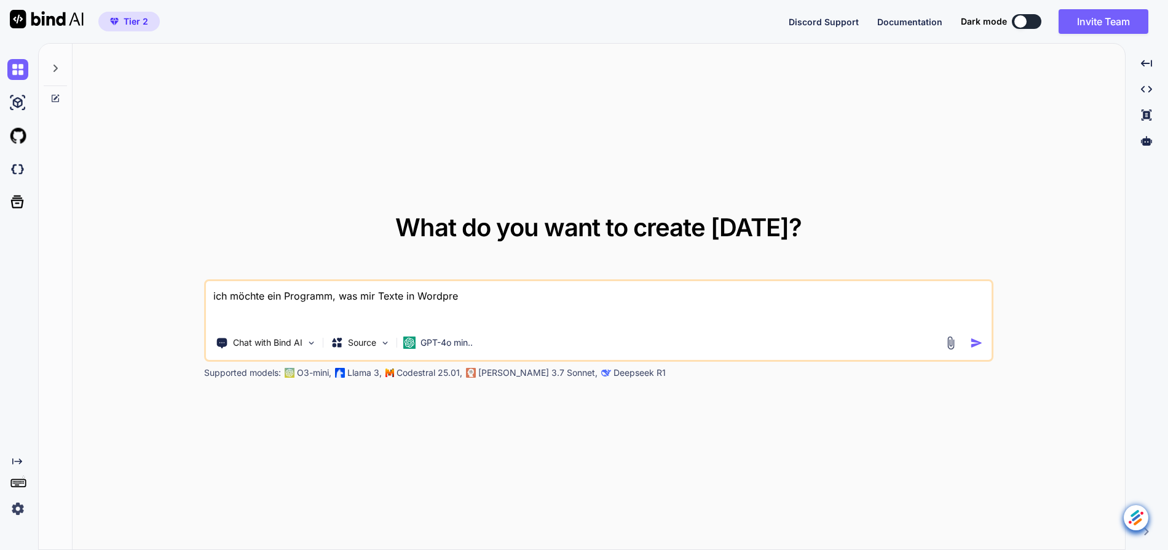
type textarea "x"
type textarea "ich möchte ein Programm, was mir Texte in Wordpres"
type textarea "x"
type textarea "ich möchte ein Programm, was mir Texte in Wordpress"
type textarea "x"
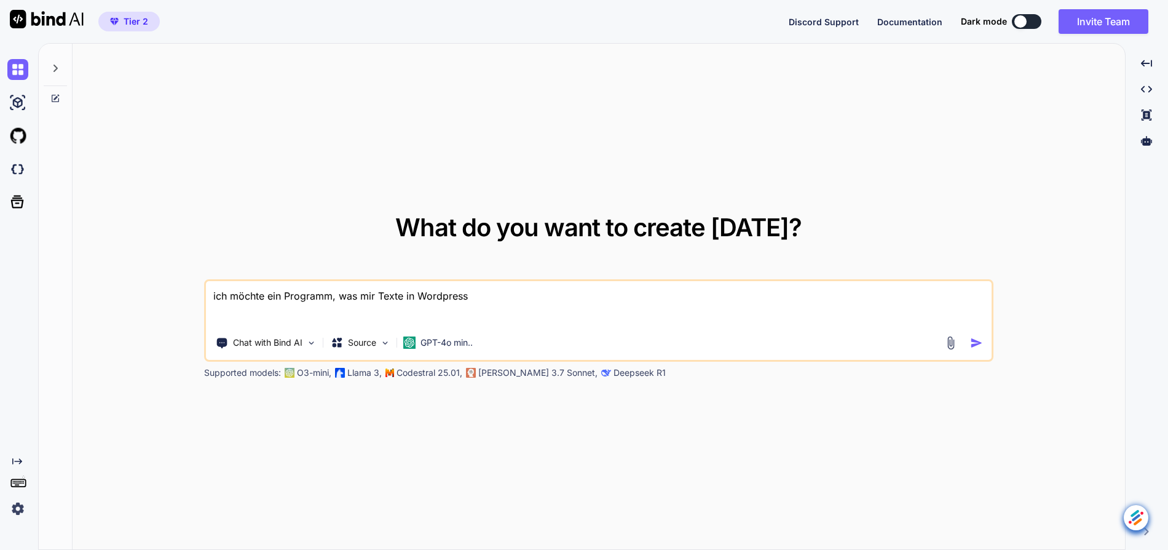
type textarea "ich möchte ein Programm, was mir Texte in Wordpress"
type textarea "x"
type textarea "ich möchte ein Programm, was mir Texte in Wordpress in"
type textarea "x"
type textarea "ich möchte ein Programm, was mir Texte in Wordpress in"
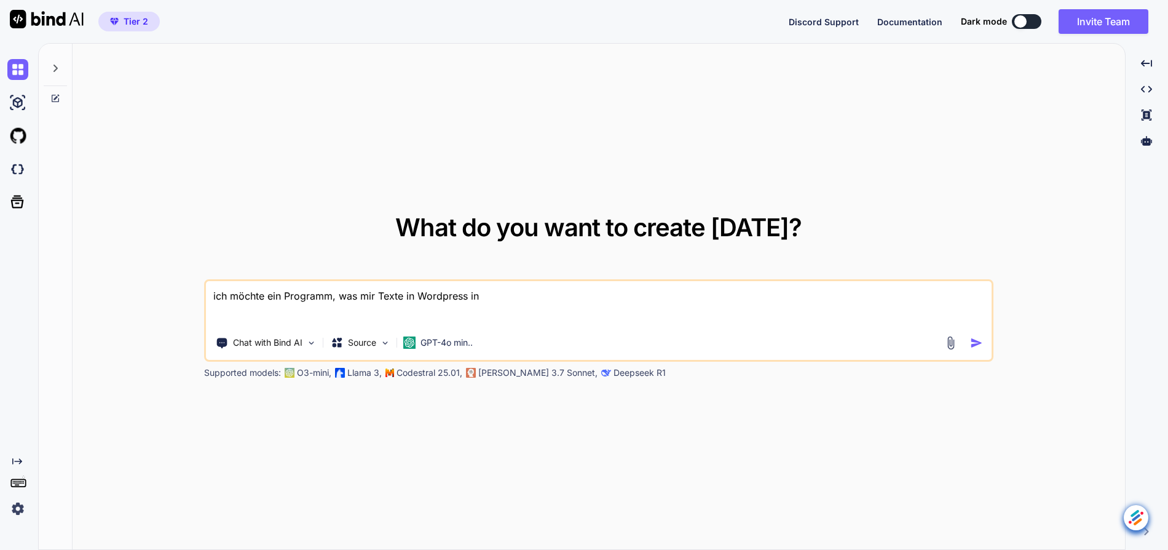
type textarea "x"
type textarea "ich möchte ein Programm, was mir Texte in Wordpress in d"
type textarea "x"
type textarea "ich möchte ein Programm, was mir Texte in Wordpress in di"
type textarea "x"
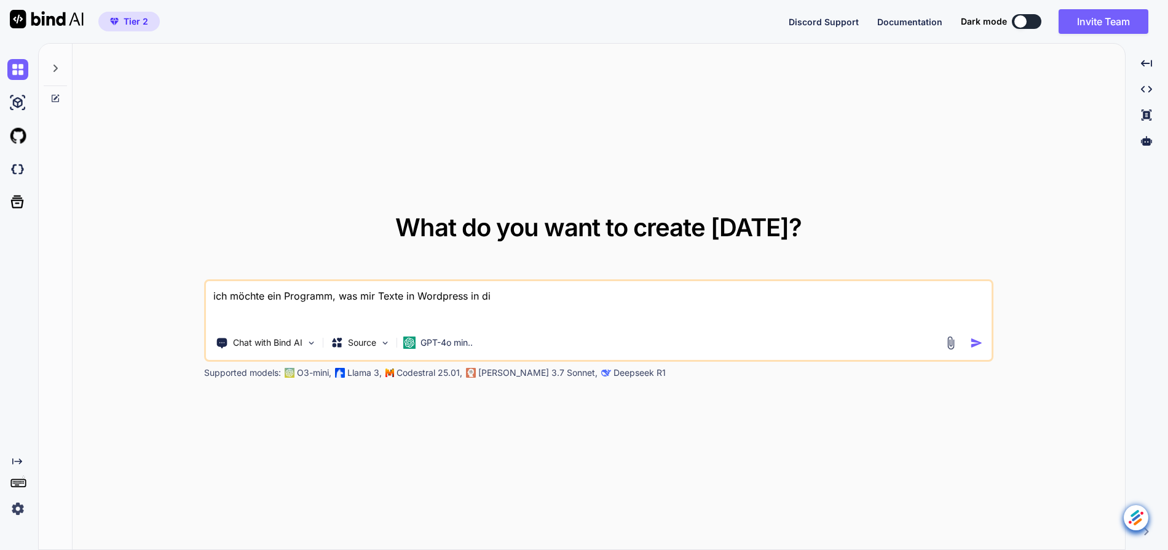
type textarea "ich möchte ein Programm, was mir Texte in Wordpress in die"
type textarea "x"
type textarea "ich möchte ein Programm, was mir Texte in Wordpress in die"
type textarea "x"
type textarea "ich möchte ein Programm, was mir Texte in Wordpress in die A"
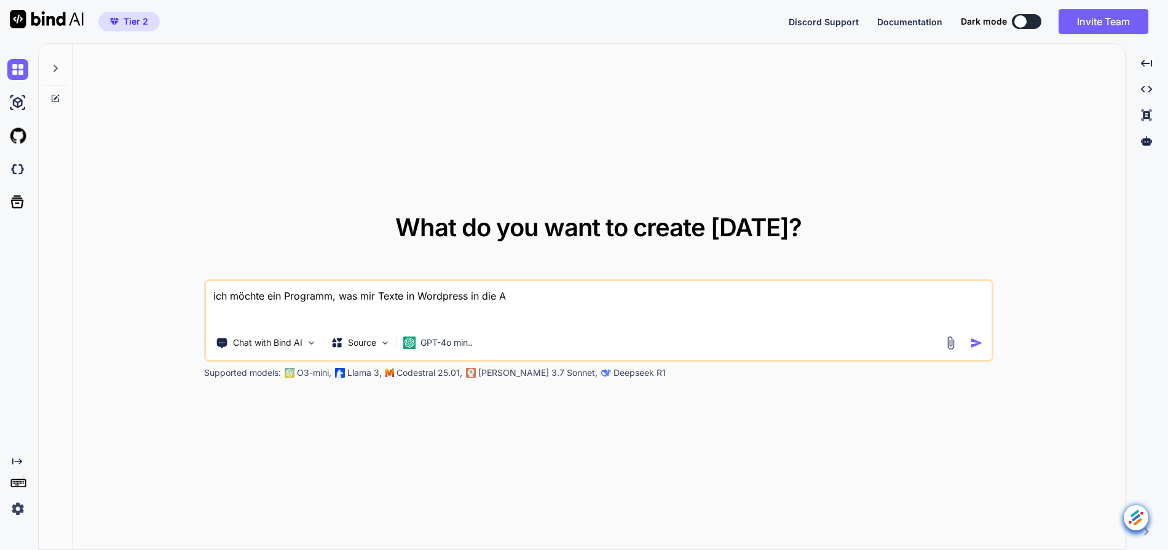
type textarea "x"
type textarea "ich möchte ein Programm, was mir Texte in Wordpress in die Ap"
type textarea "x"
type textarea "ich möchte ein Programm, was mir Texte in Wordpress in die Api"
type textarea "x"
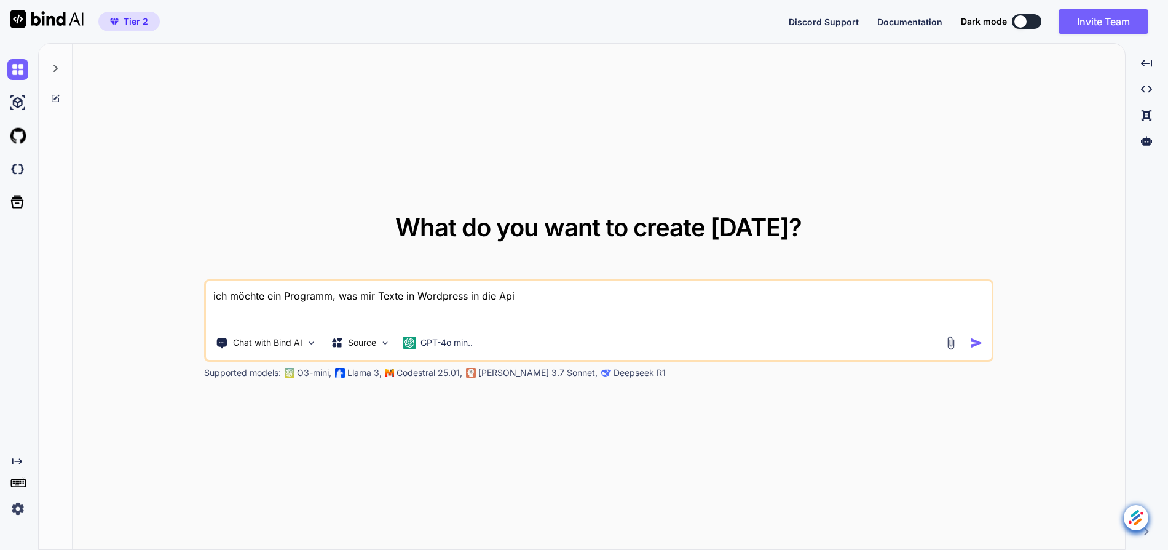
type textarea "ich möchte ein Programm, was mir Texte in Wordpress in die Api"
type textarea "x"
type textarea "ich möchte ein Programm, was mir Texte in Wordpress in die Api s"
type textarea "x"
type textarea "ich möchte ein Programm, was mir Texte in Wordpress in die Api sc"
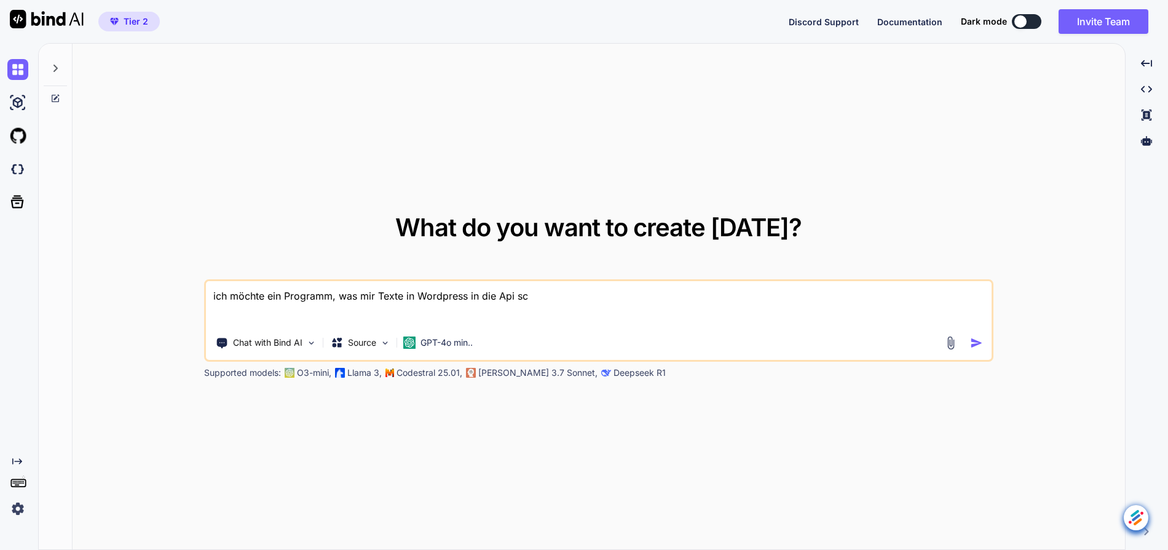
type textarea "x"
type textarea "ich möchte ein Programm, was mir Texte in Wordpress in die Api schi"
type textarea "x"
type textarea "ich möchte ein Programm, was mir Texte in Wordpress in die Api schie"
type textarea "x"
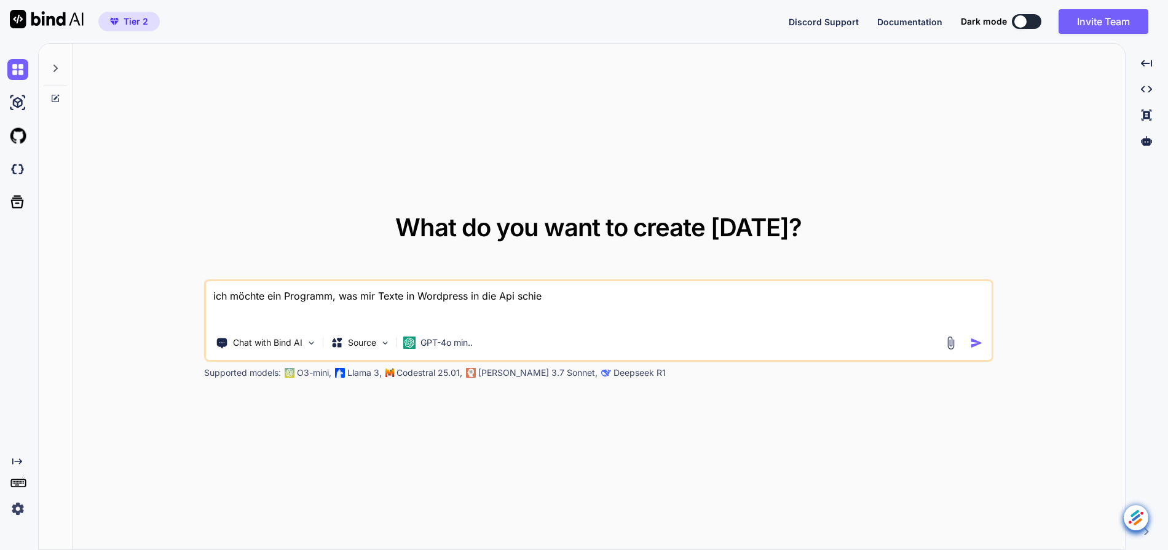
type textarea "ich möchte ein Programm, was mir Texte in Wordpress in die Api schieb"
type textarea "x"
type textarea "ich möchte ein Programm, was mir Texte in Wordpress in die Api schiebt"
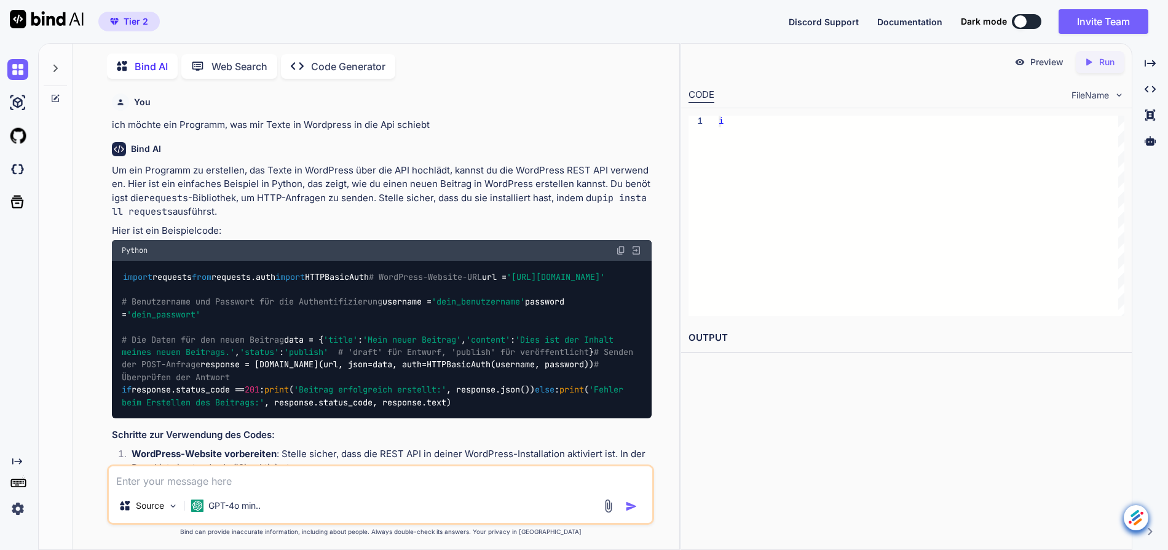
scroll to position [12, 0]
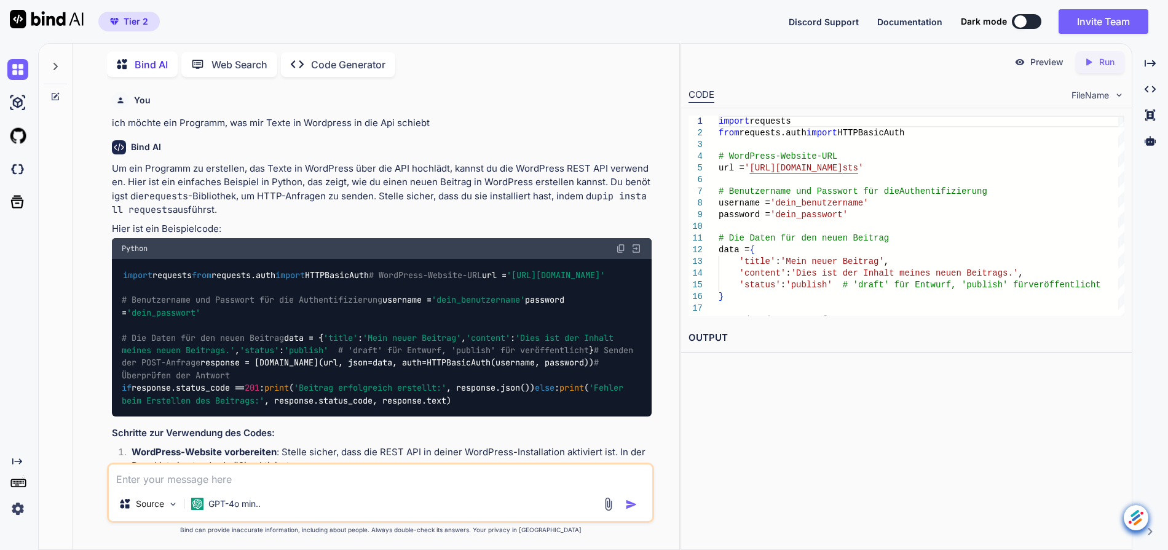
type textarea "x"
